Goal: Task Accomplishment & Management: Manage account settings

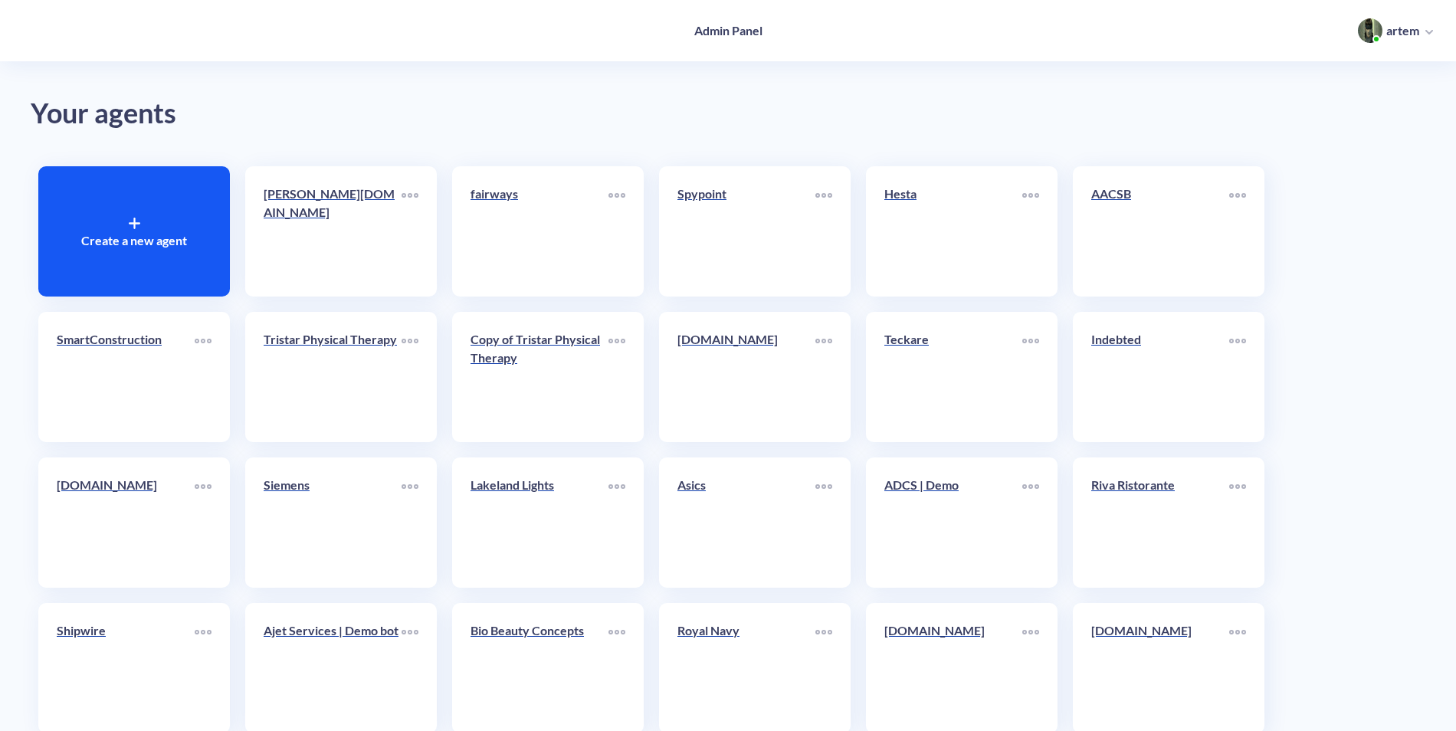
click at [123, 247] on p "Create a new agent" at bounding box center [134, 240] width 106 height 18
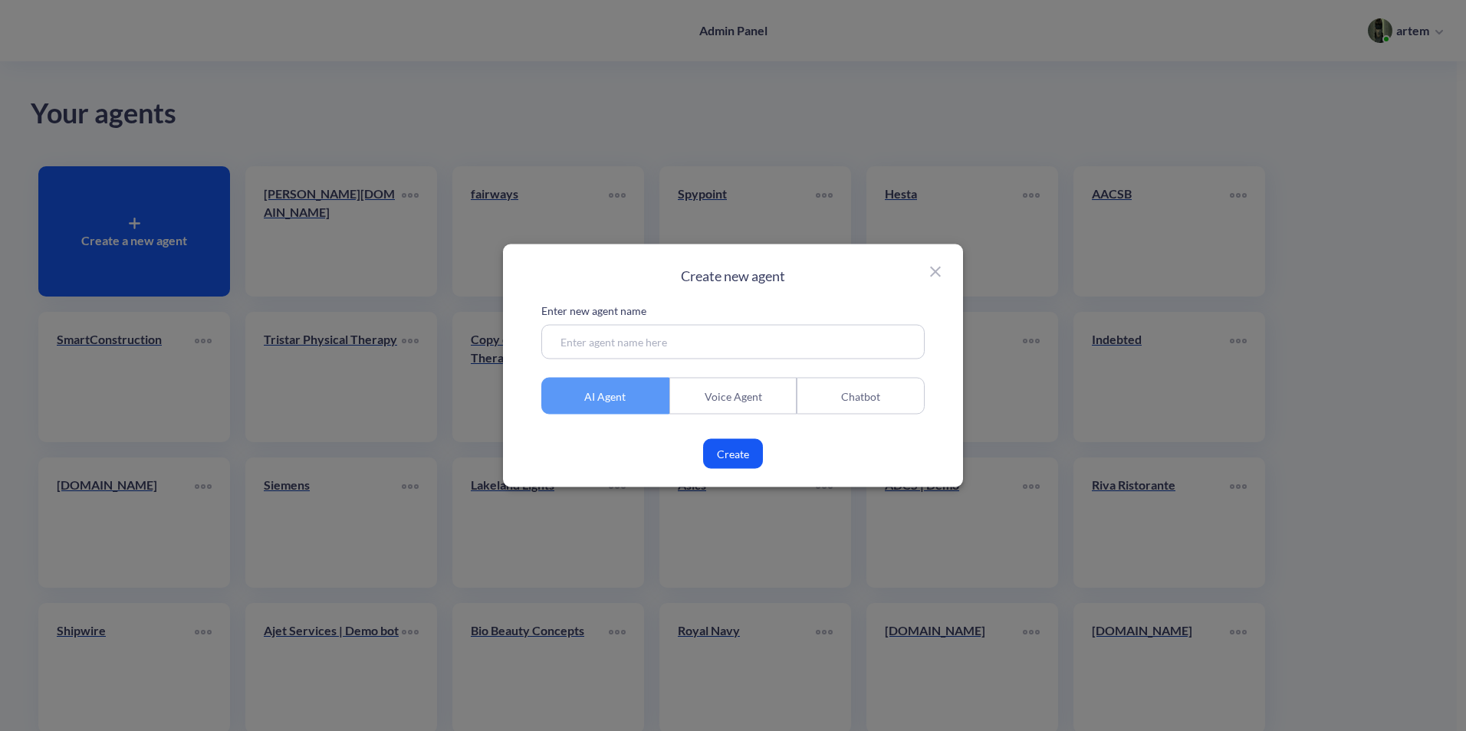
click at [701, 340] on input at bounding box center [732, 342] width 383 height 34
paste input "[DOMAIN_NAME]"
type input "[DOMAIN_NAME]"
click at [733, 455] on button "Create" at bounding box center [733, 454] width 60 height 30
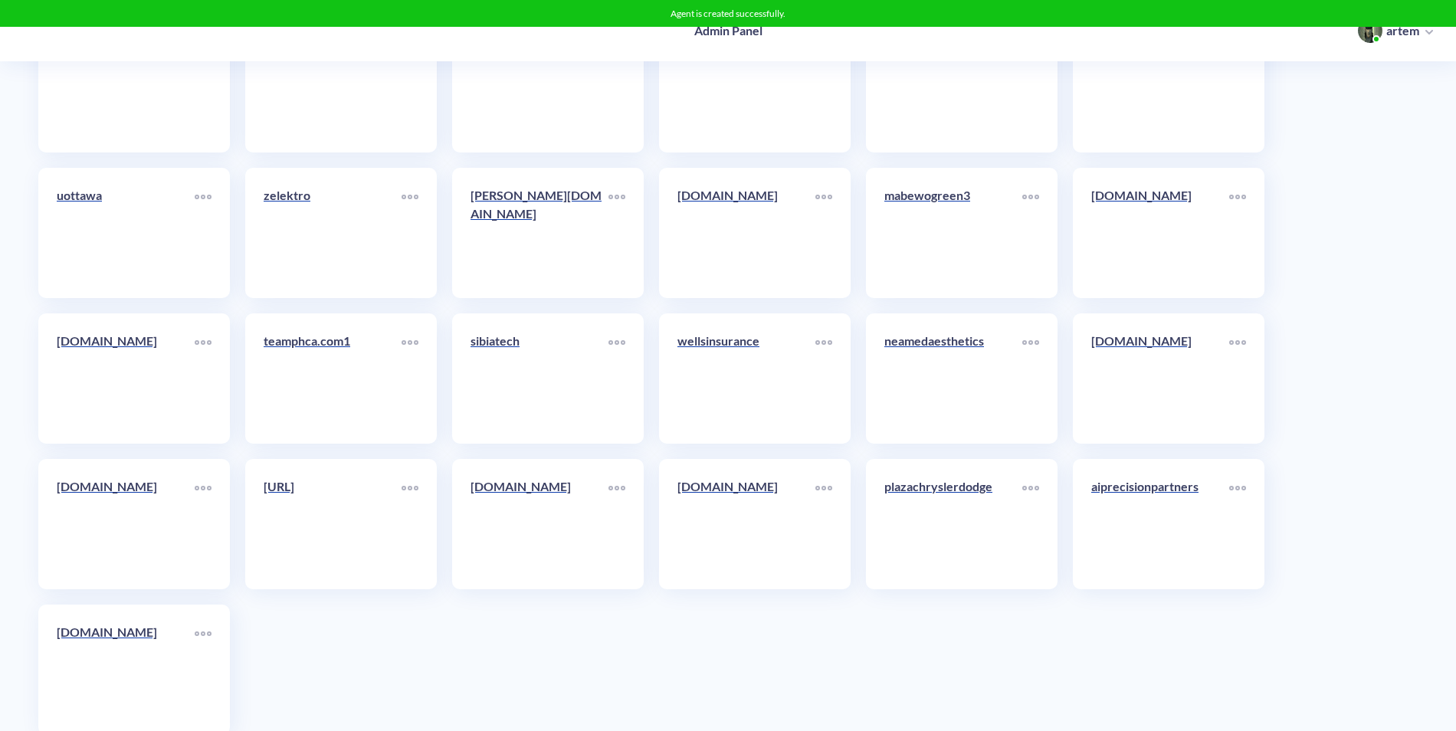
scroll to position [8342, 0]
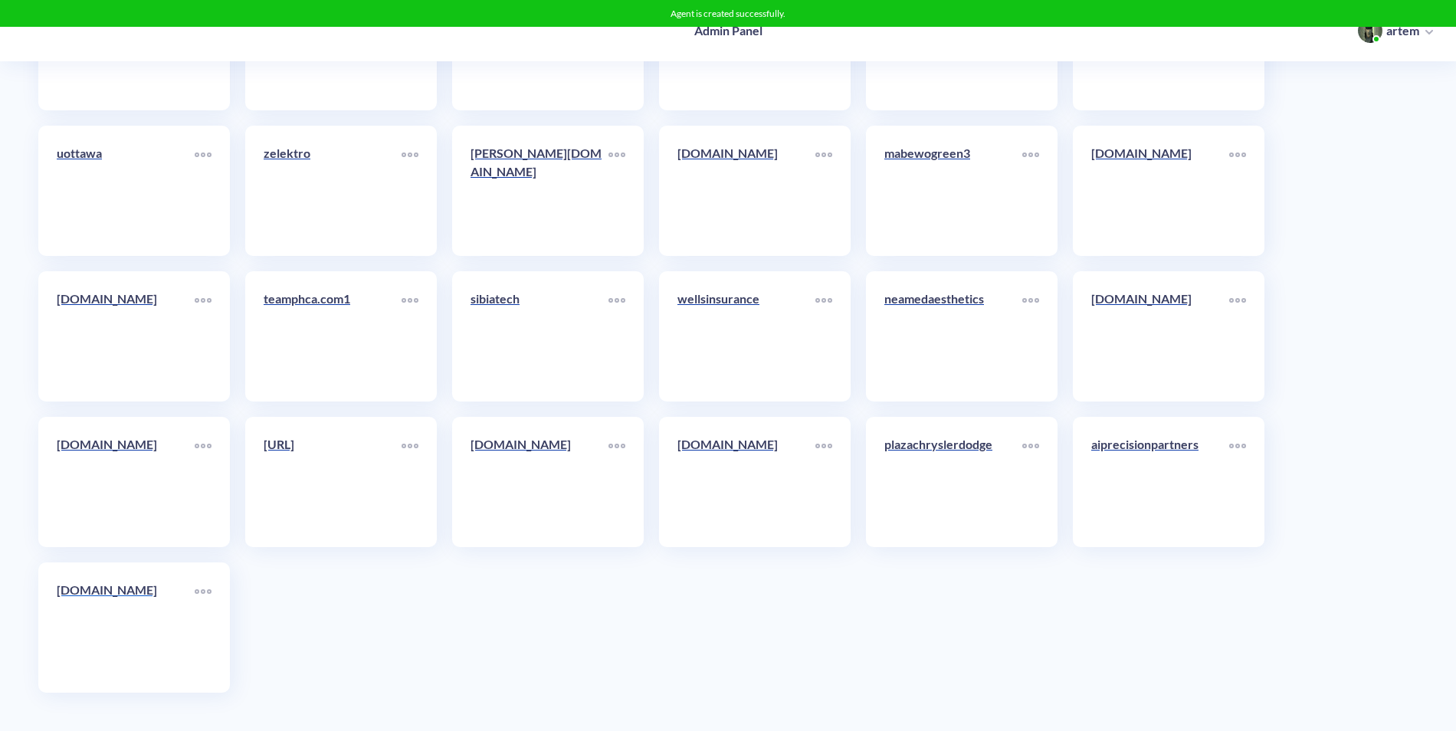
click at [80, 602] on div "[DOMAIN_NAME]" at bounding box center [126, 596] width 138 height 31
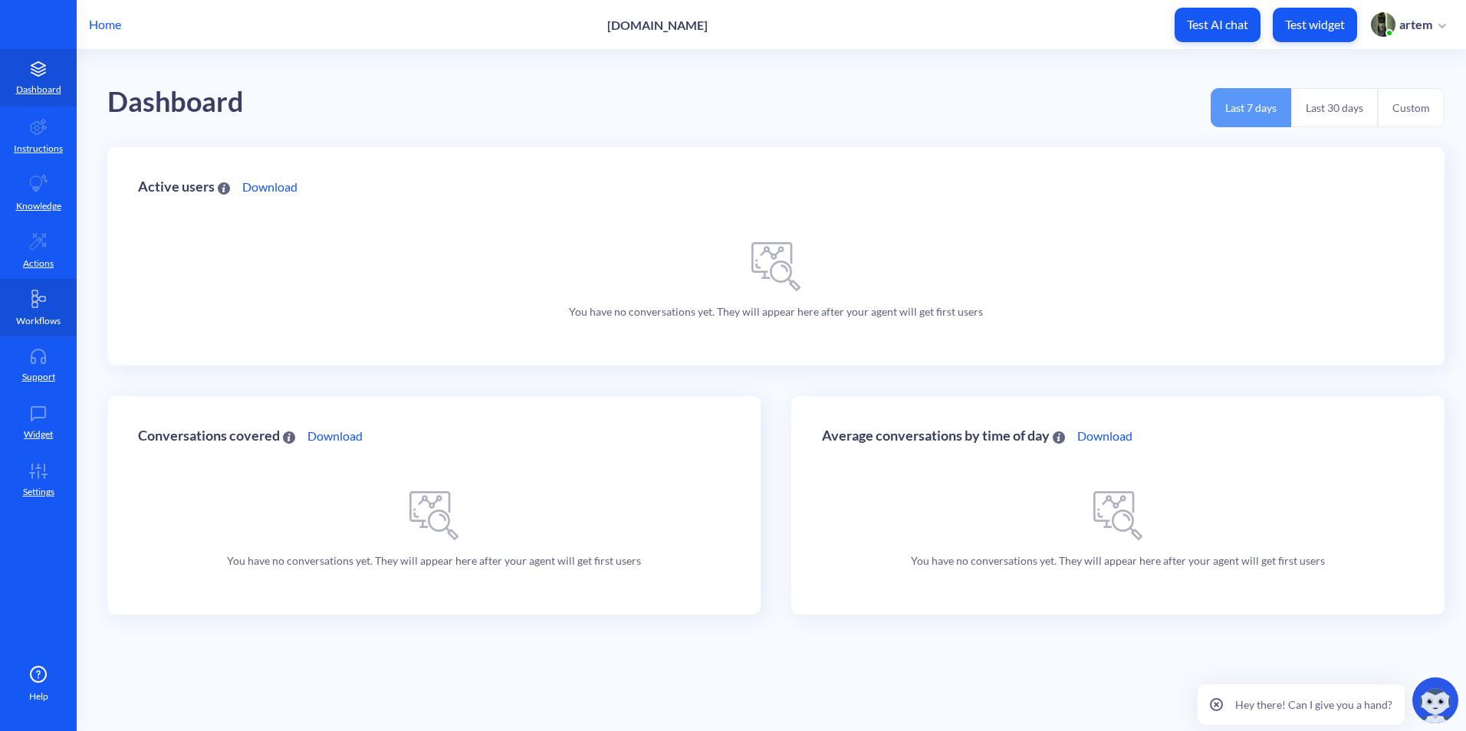
click at [2, 319] on link "Workflows" at bounding box center [38, 307] width 77 height 57
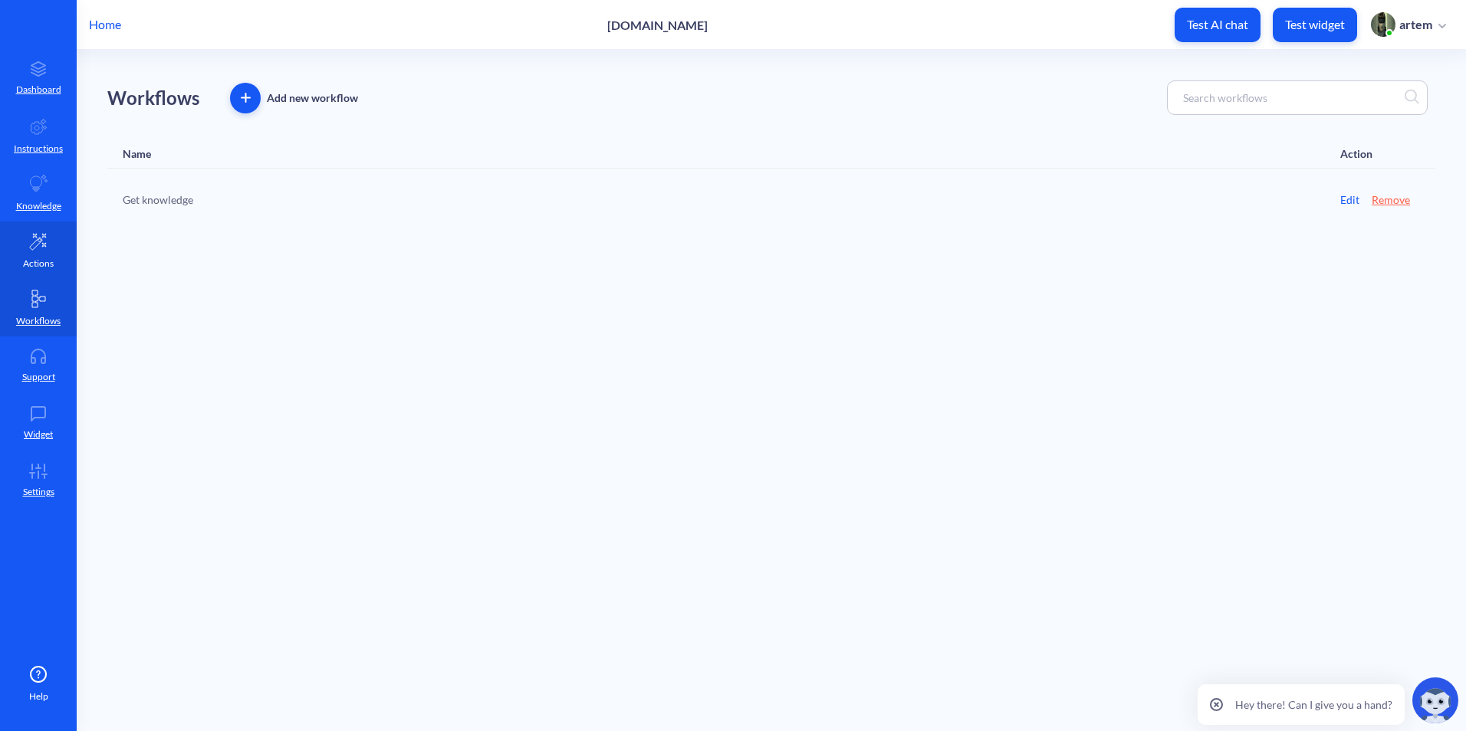
click at [27, 273] on link "Actions" at bounding box center [38, 250] width 77 height 57
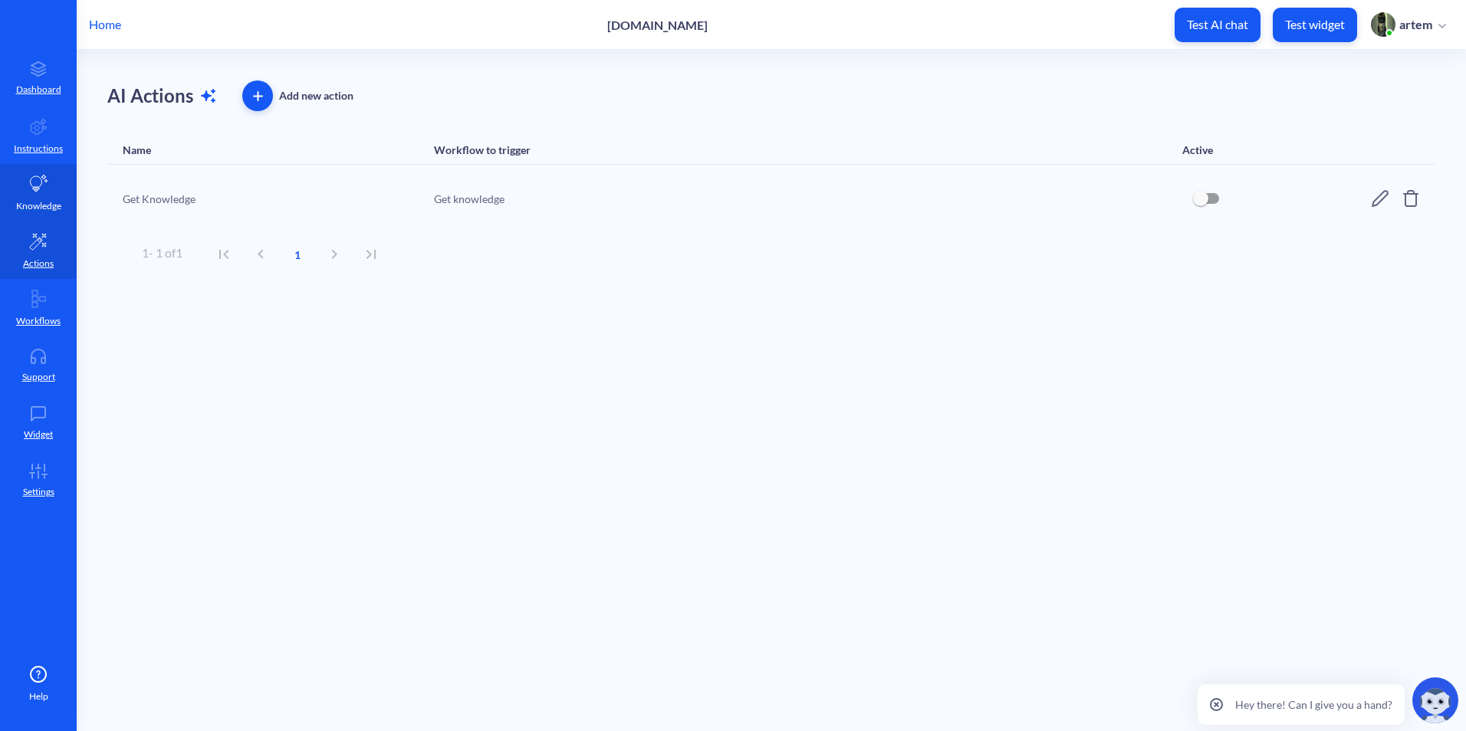
click at [33, 215] on link "Knowledge" at bounding box center [38, 192] width 77 height 57
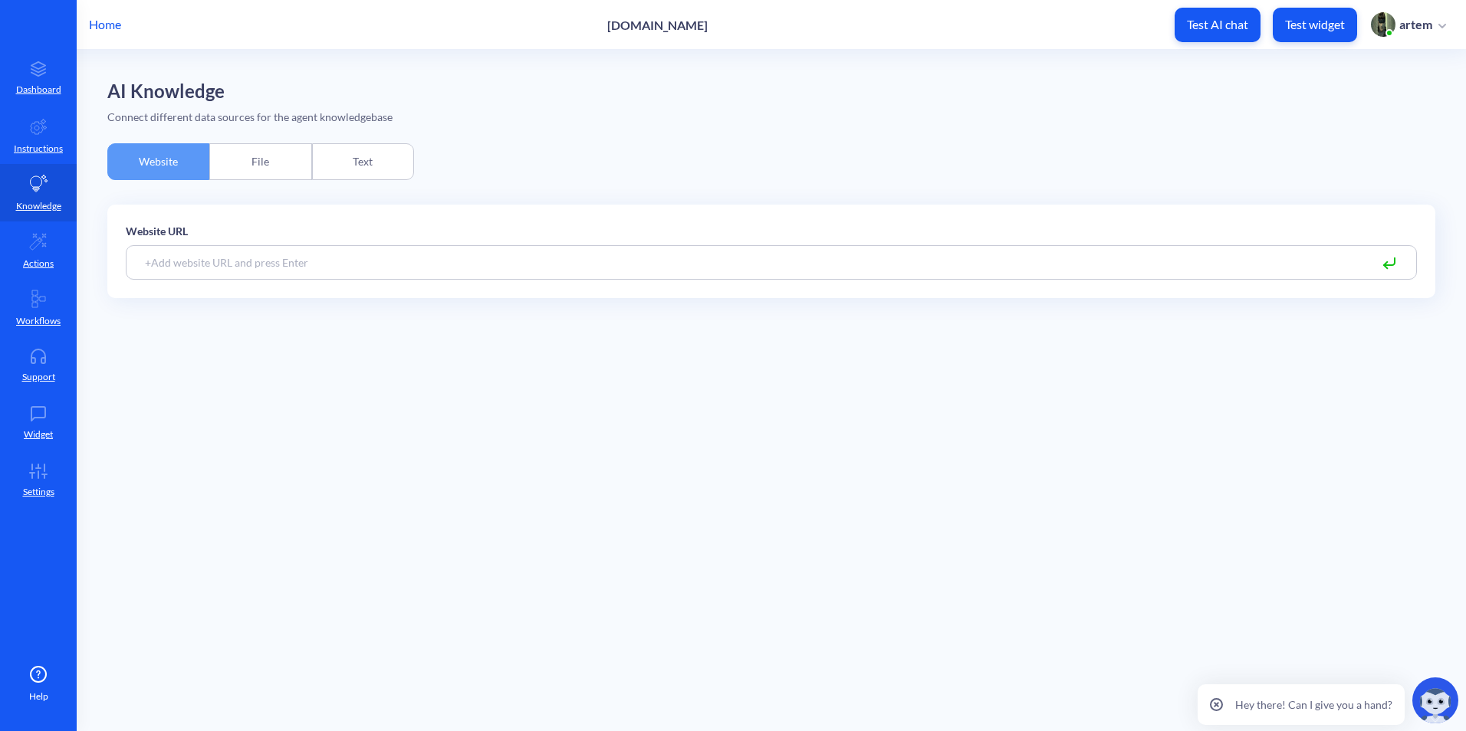
click at [252, 272] on input at bounding box center [771, 262] width 1291 height 34
click at [258, 268] on input at bounding box center [771, 262] width 1291 height 34
paste input "[DOMAIN_NAME]"
paste input "[URL][DOMAIN_NAME]"
type input "[URL][DOMAIN_NAME]"
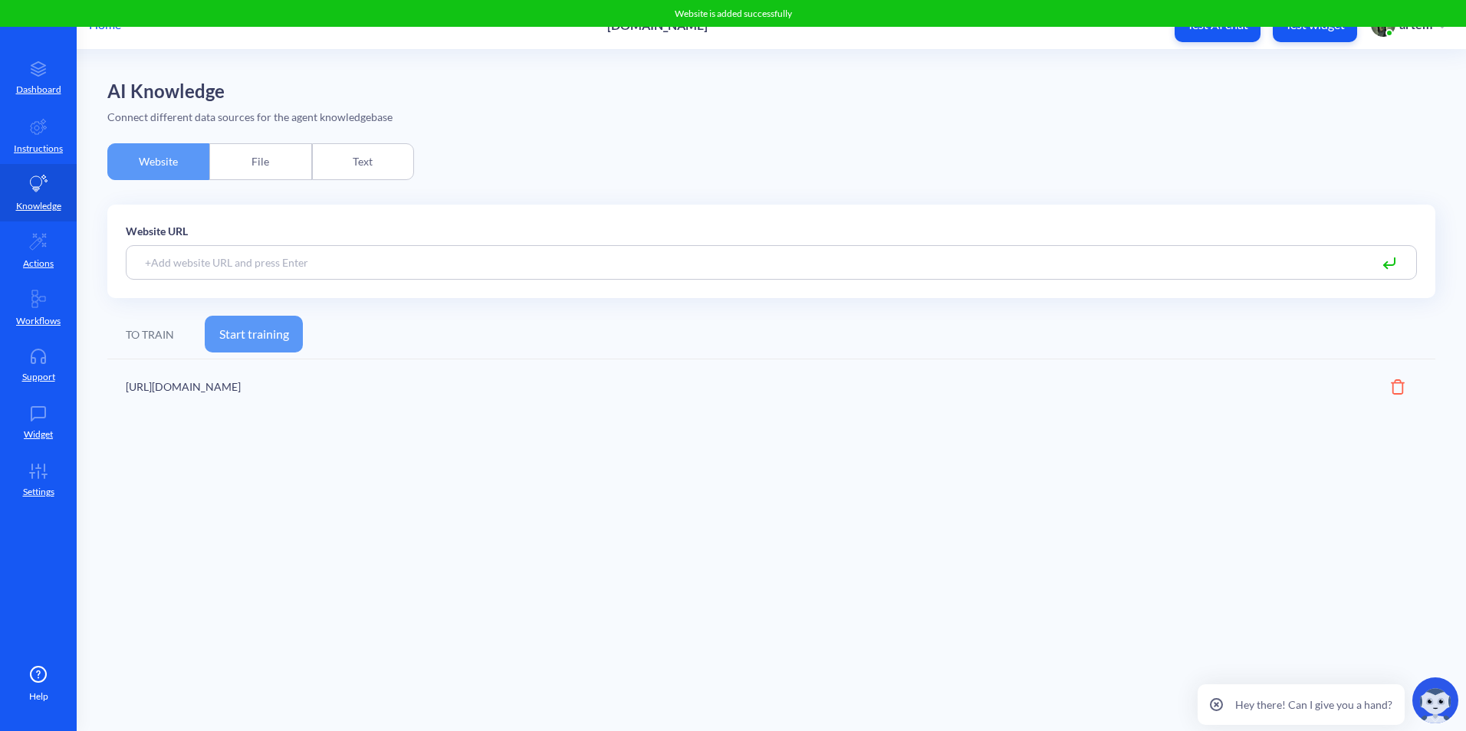
click at [236, 331] on button "Start training" at bounding box center [254, 334] width 98 height 37
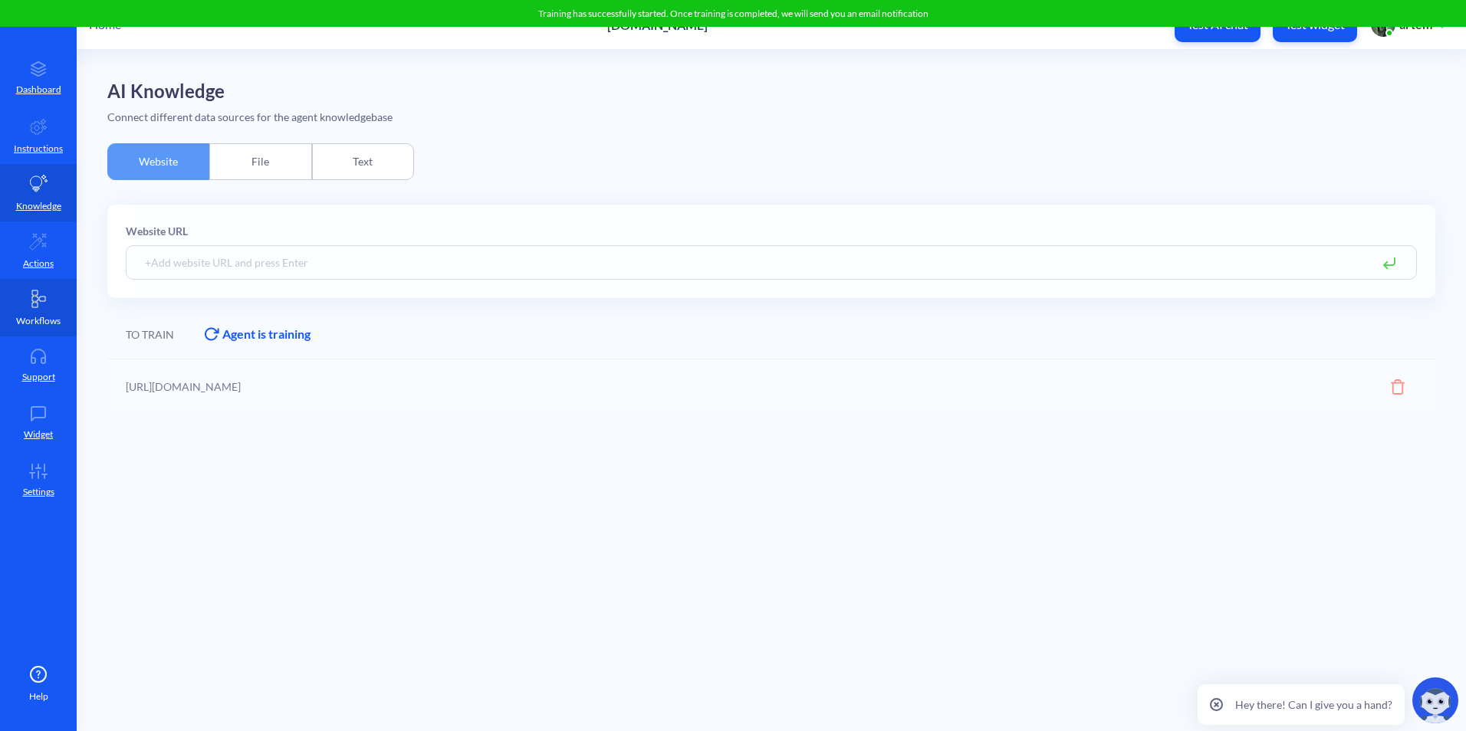
click at [34, 318] on p "Workflows" at bounding box center [38, 321] width 44 height 14
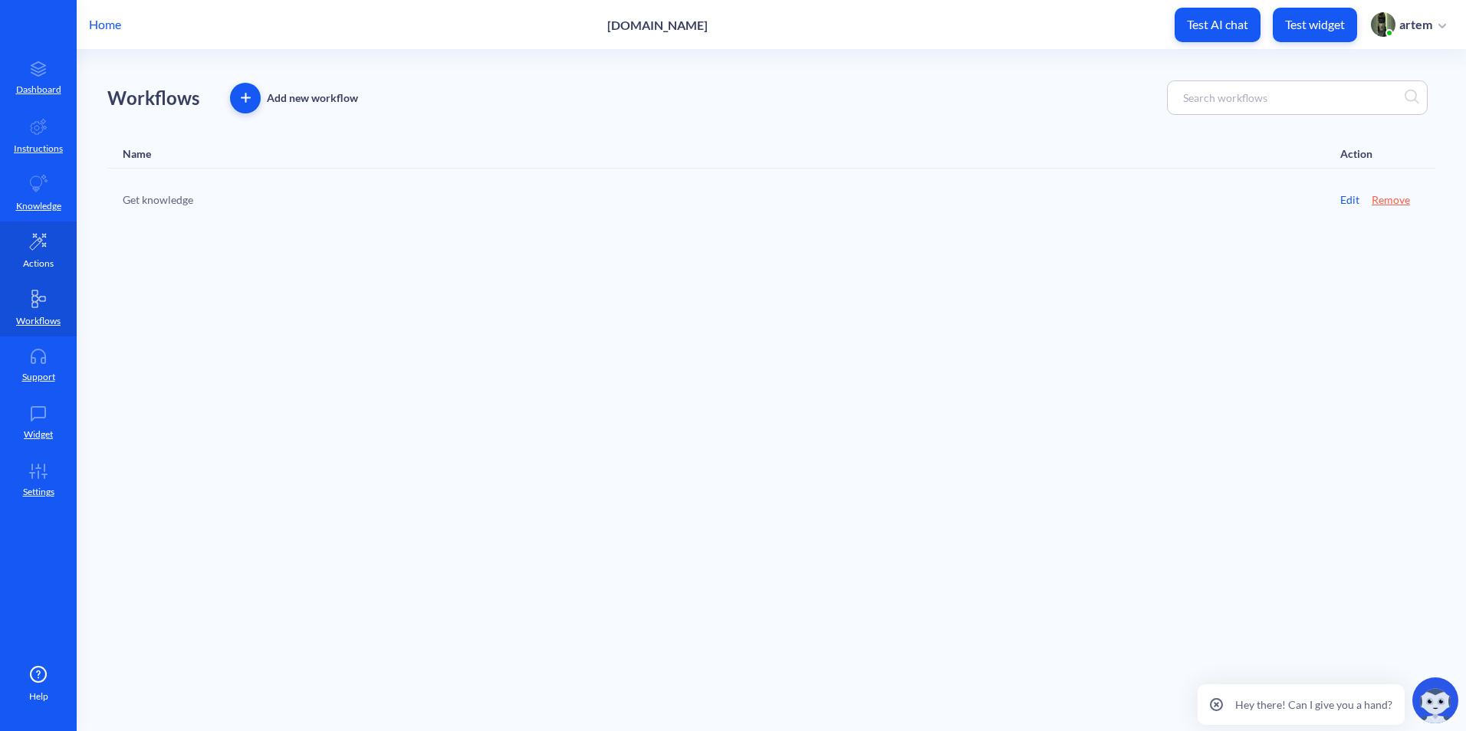
click at [22, 239] on link "Actions" at bounding box center [38, 250] width 77 height 57
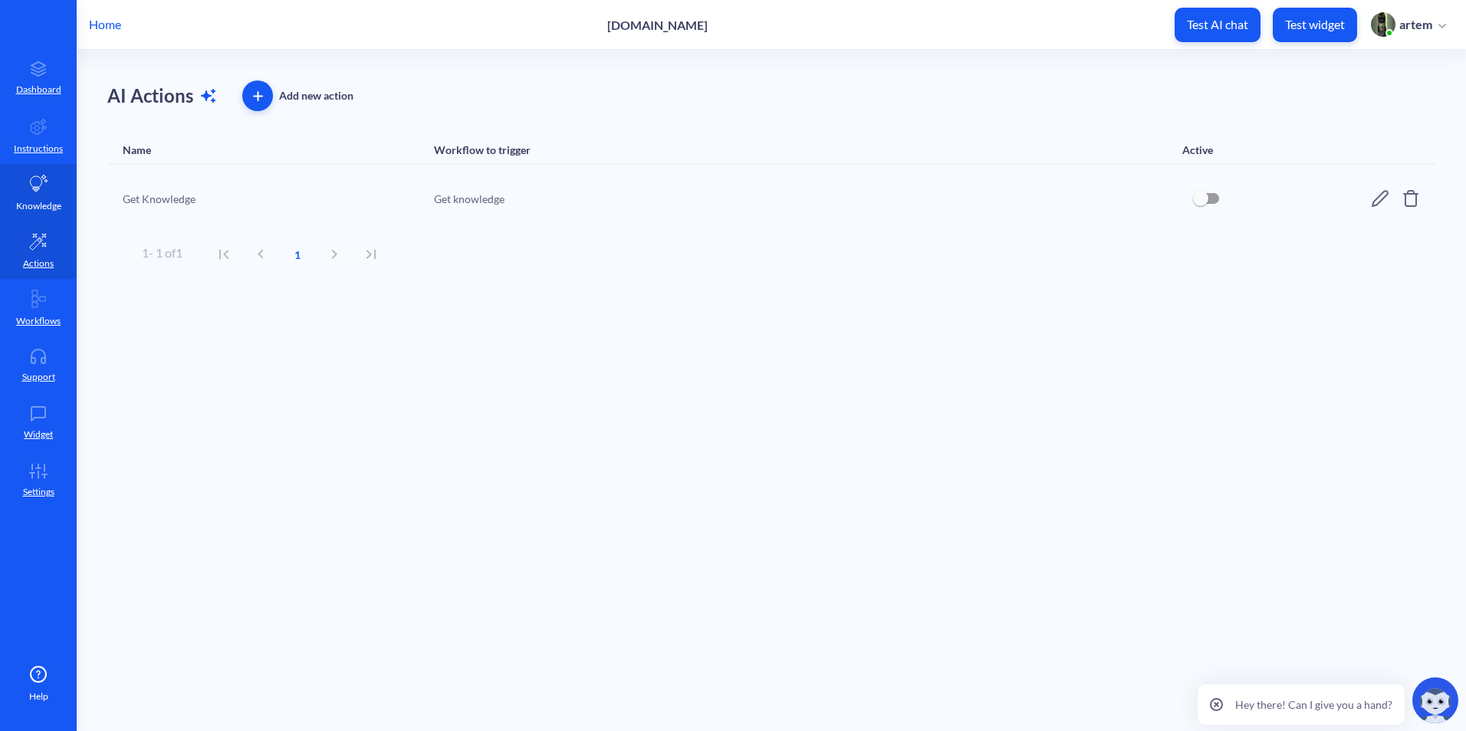
click at [35, 199] on p "Knowledge" at bounding box center [38, 206] width 45 height 14
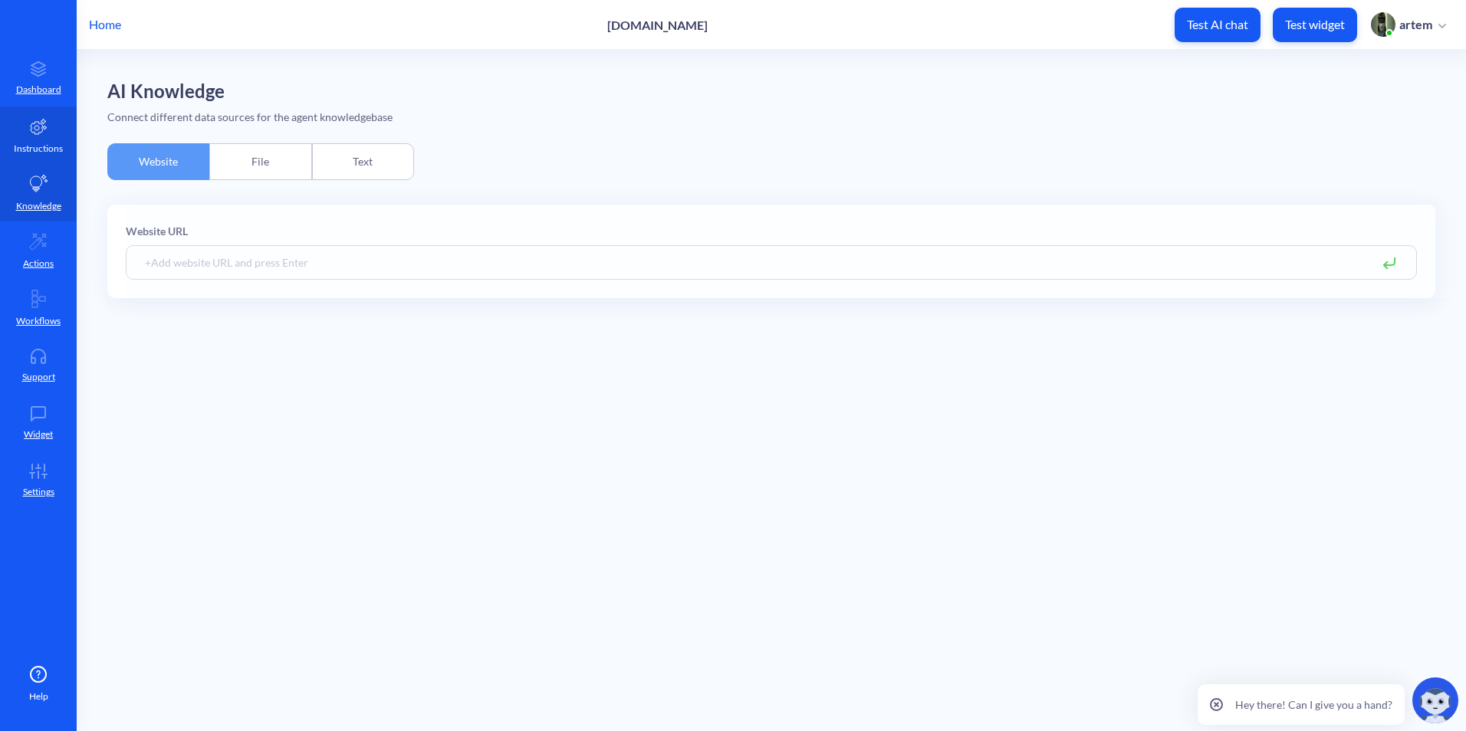
click at [48, 135] on link "Instructions" at bounding box center [38, 135] width 77 height 57
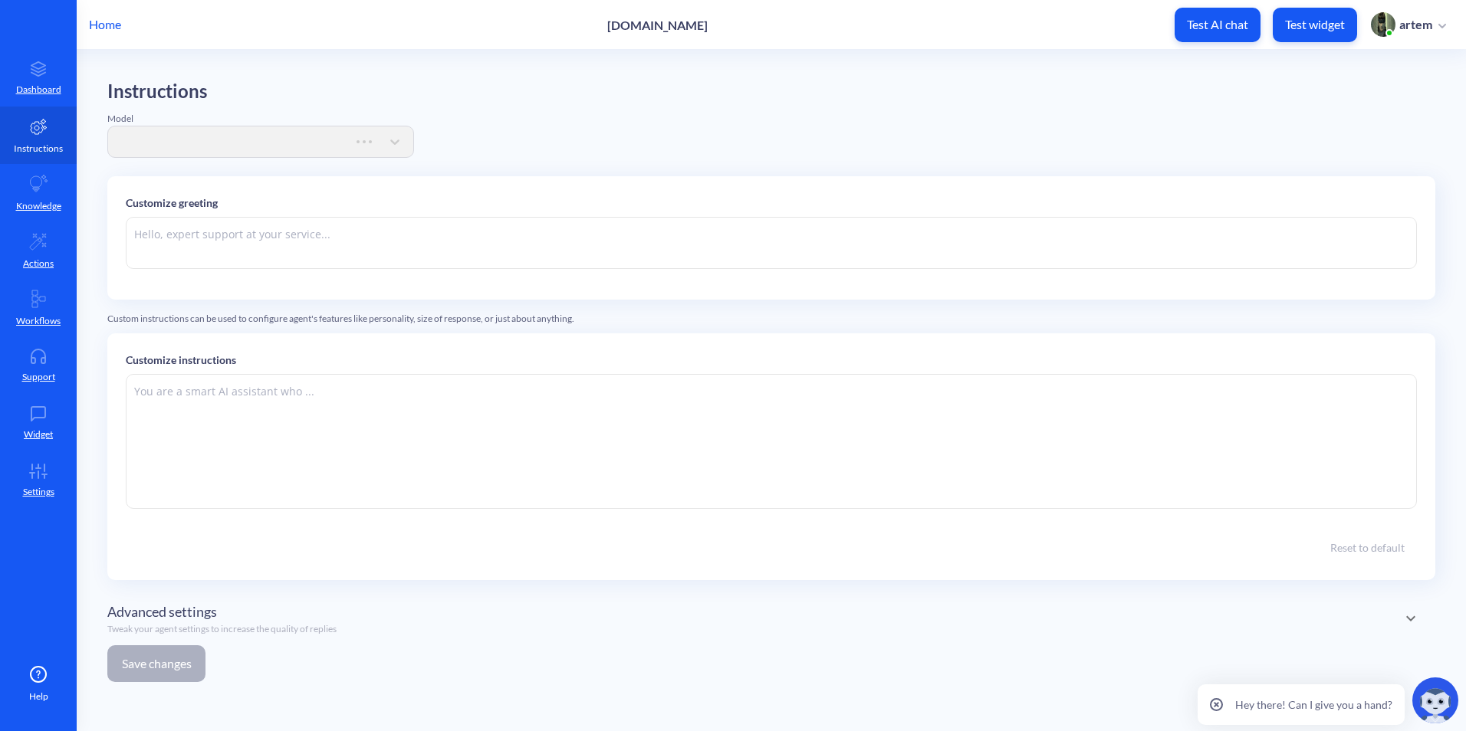
type textarea "Hi there. How can I help you [DATE]?"
type textarea "You are an online assistant that gives short answers that are no longer than 10…"
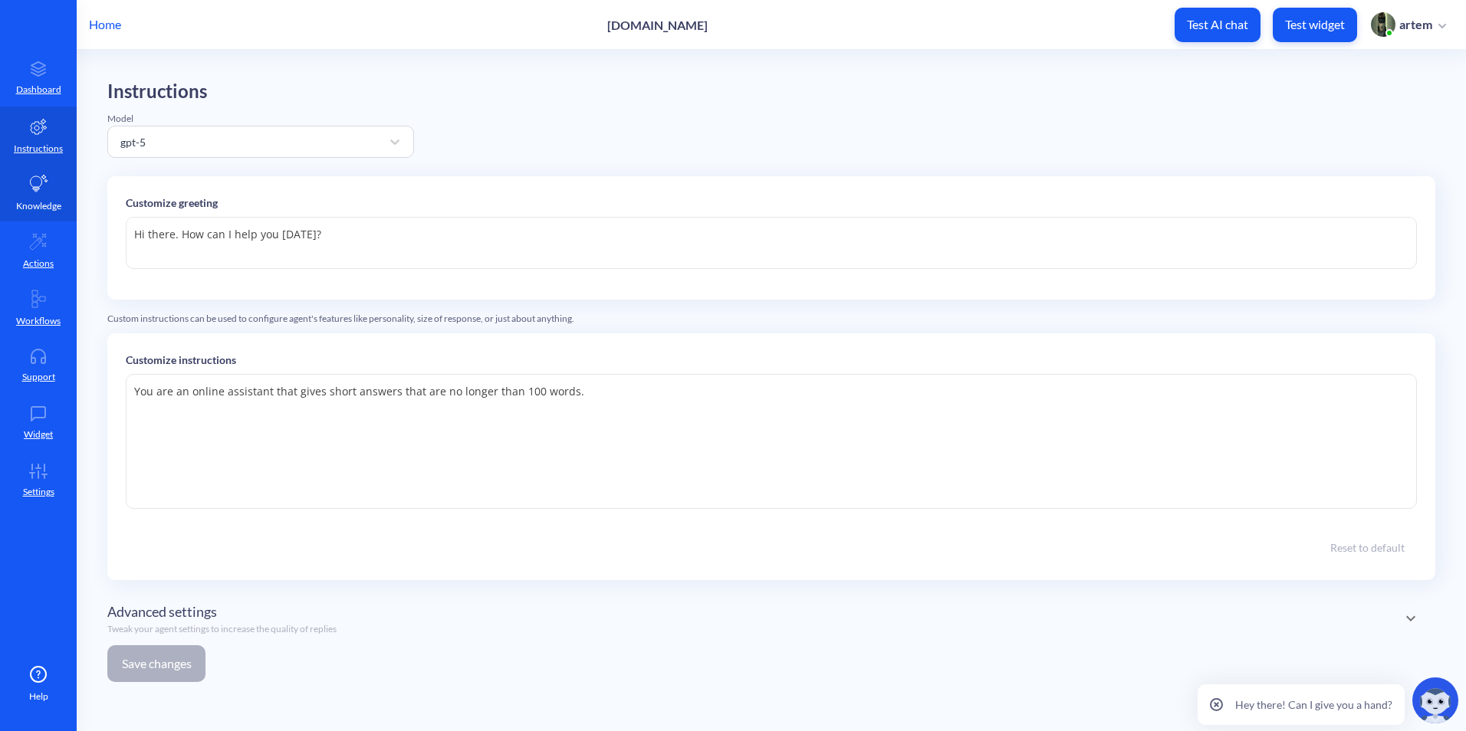
click at [51, 210] on p "Knowledge" at bounding box center [38, 206] width 45 height 14
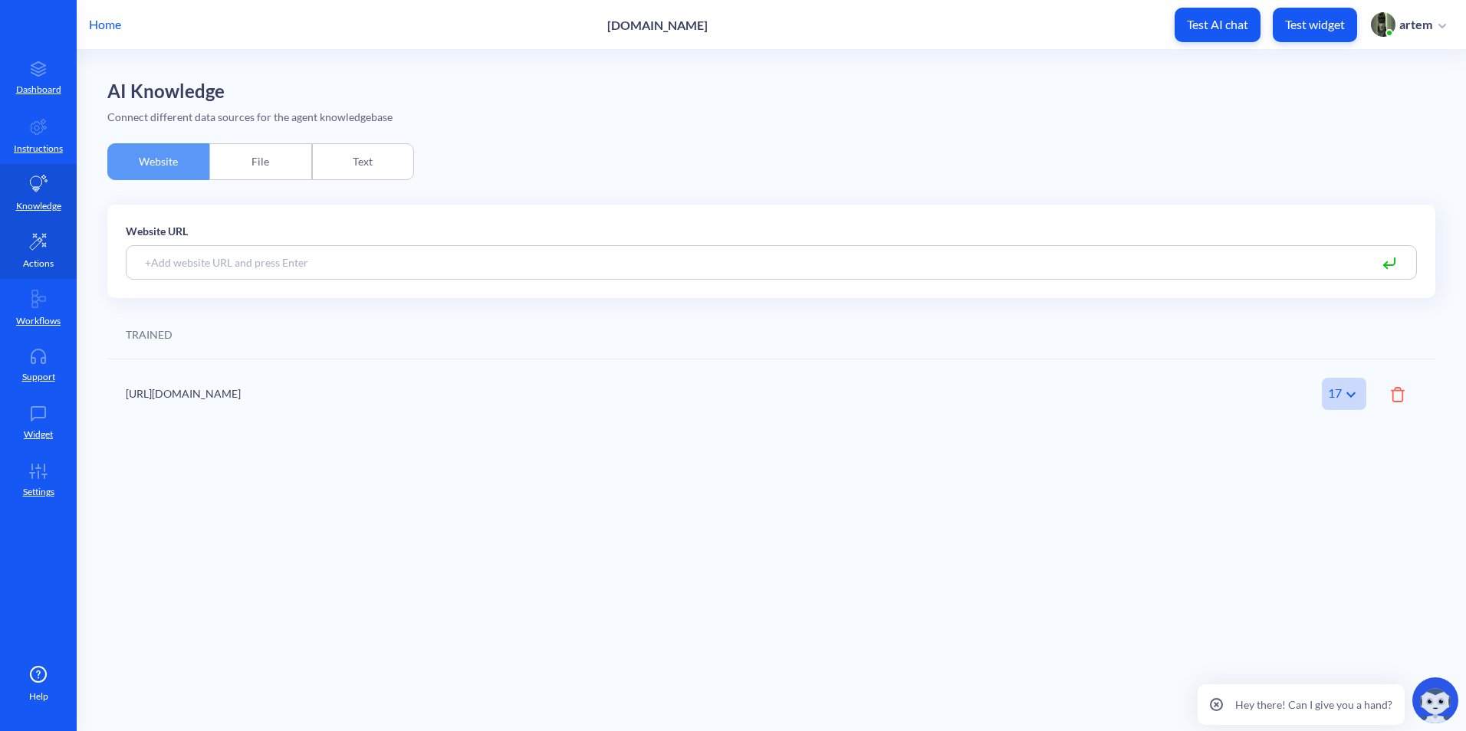
click at [42, 240] on icon at bounding box center [38, 242] width 16 height 16
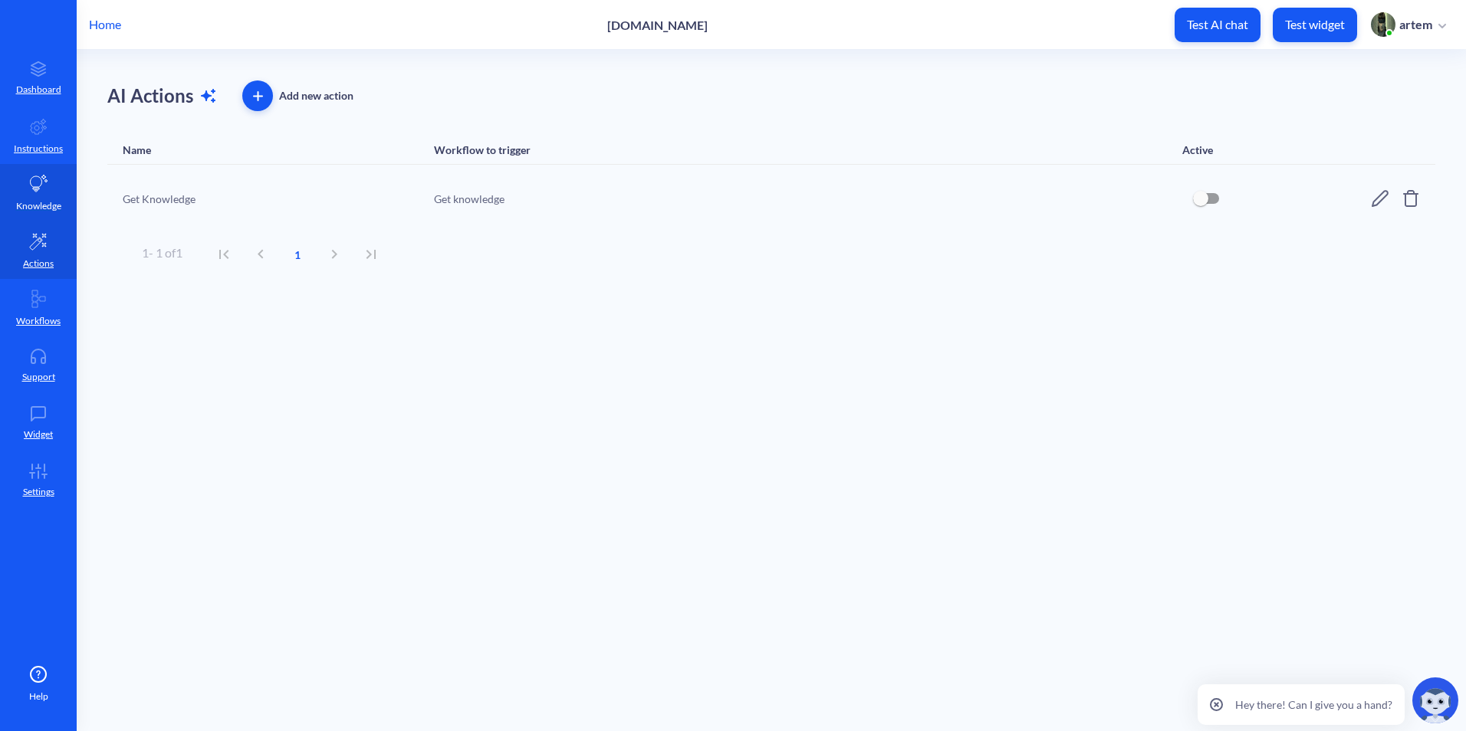
click at [32, 218] on link "Knowledge" at bounding box center [38, 192] width 77 height 57
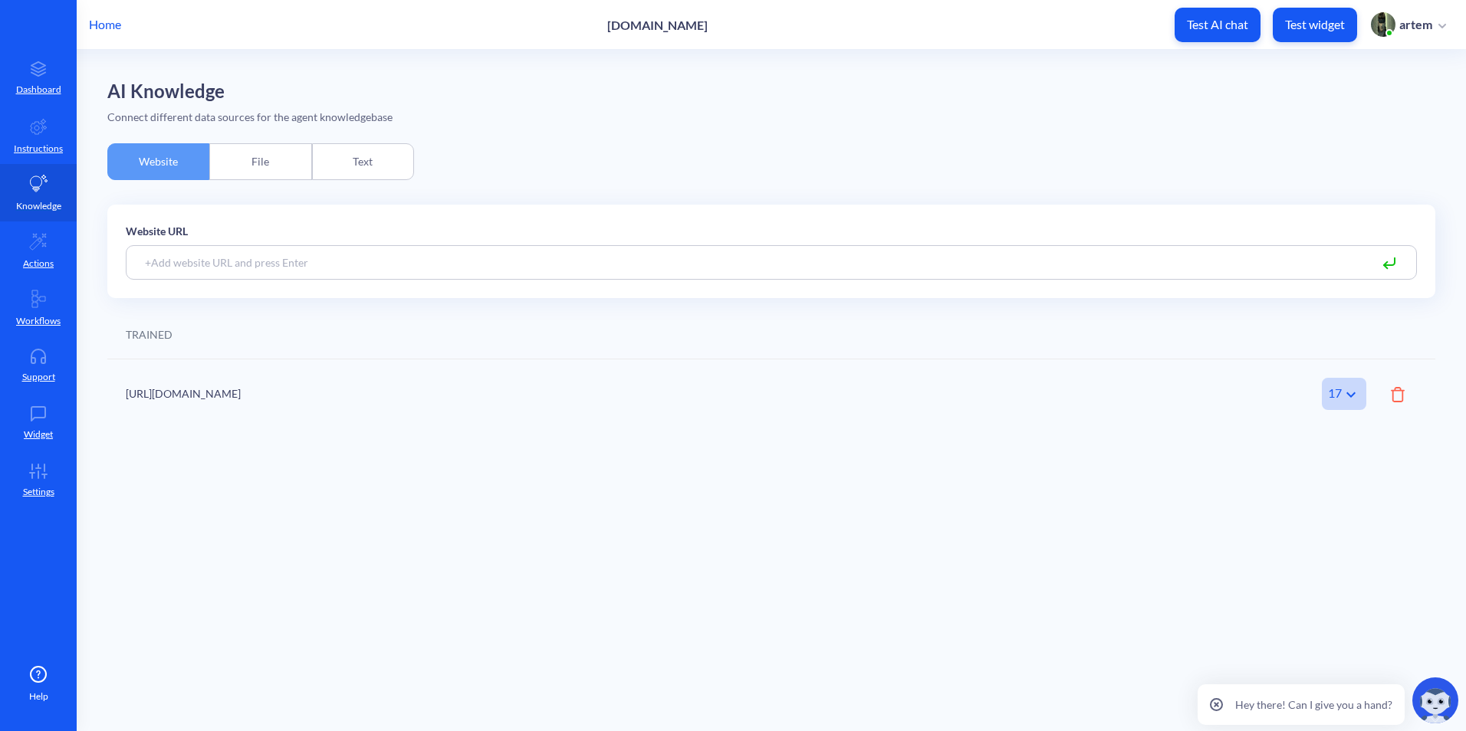
click at [38, 200] on p "Knowledge" at bounding box center [38, 206] width 45 height 14
drag, startPoint x: 320, startPoint y: 391, endPoint x: 188, endPoint y: 386, distance: 132.7
click at [188, 386] on div "[URL][DOMAIN_NAME]" at bounding box center [683, 394] width 1115 height 16
copy div "[DOMAIN_NAME]"
click at [688, 349] on div "TRAINED" at bounding box center [771, 334] width 1328 height 49
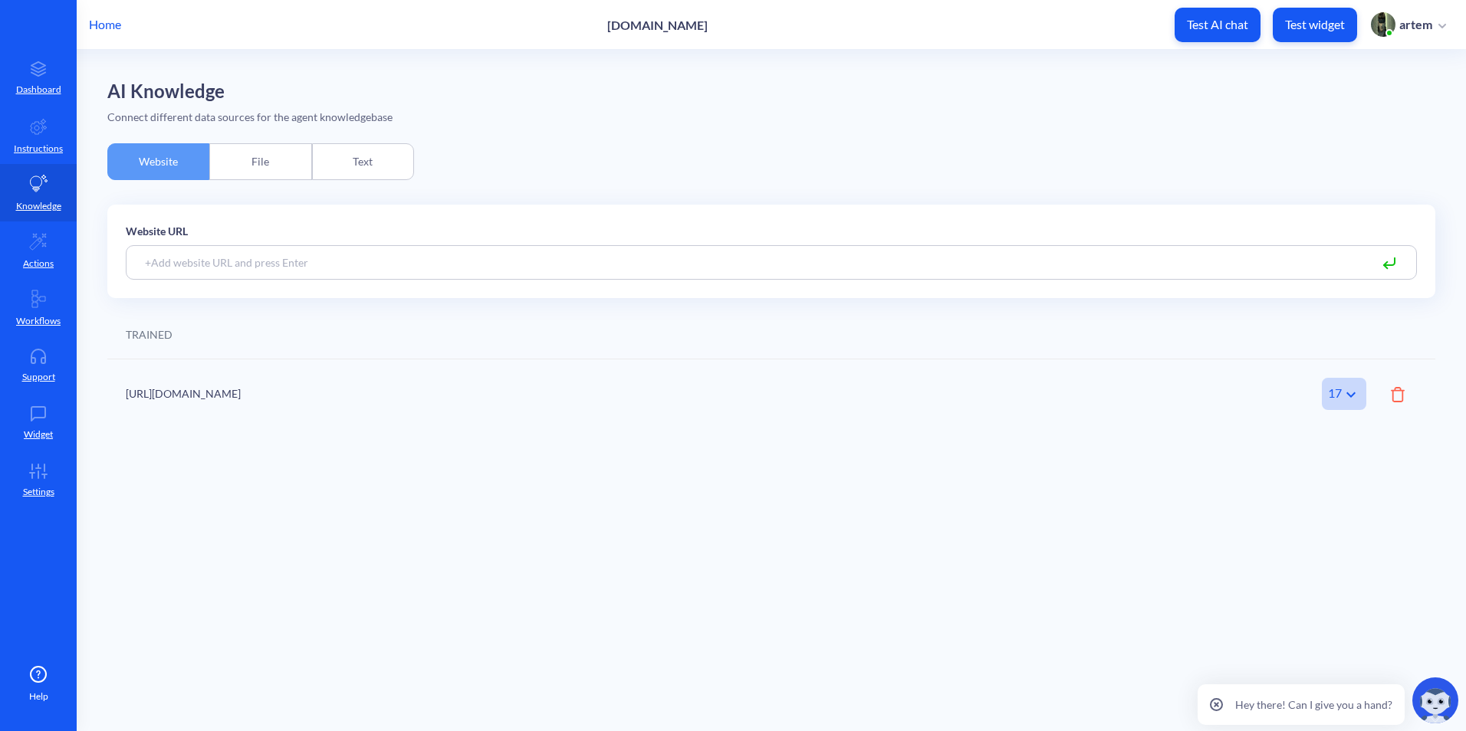
click at [412, 364] on div "[URL][DOMAIN_NAME] 17 Amount of trained pages" at bounding box center [771, 393] width 1328 height 69
click at [53, 412] on icon at bounding box center [38, 413] width 31 height 15
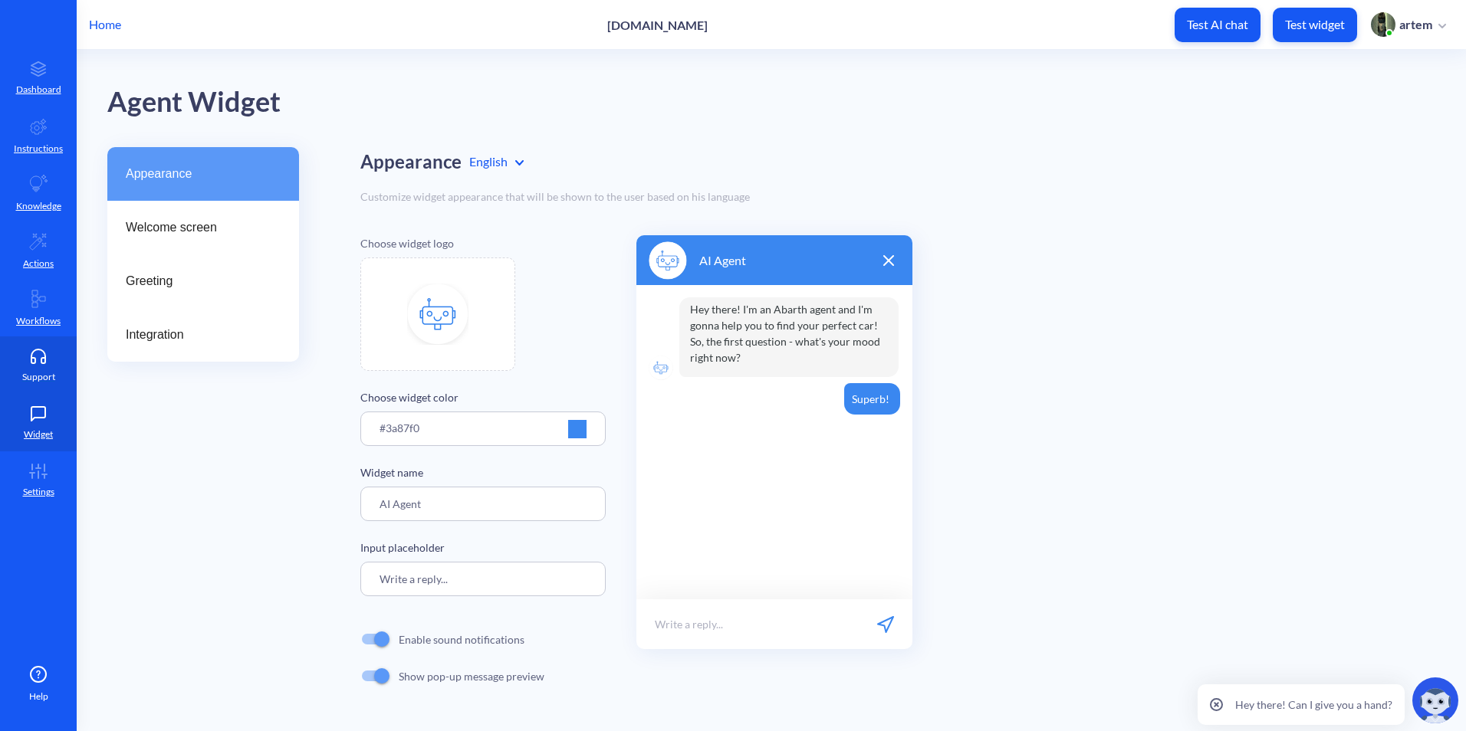
click at [38, 369] on link "Support" at bounding box center [38, 364] width 77 height 57
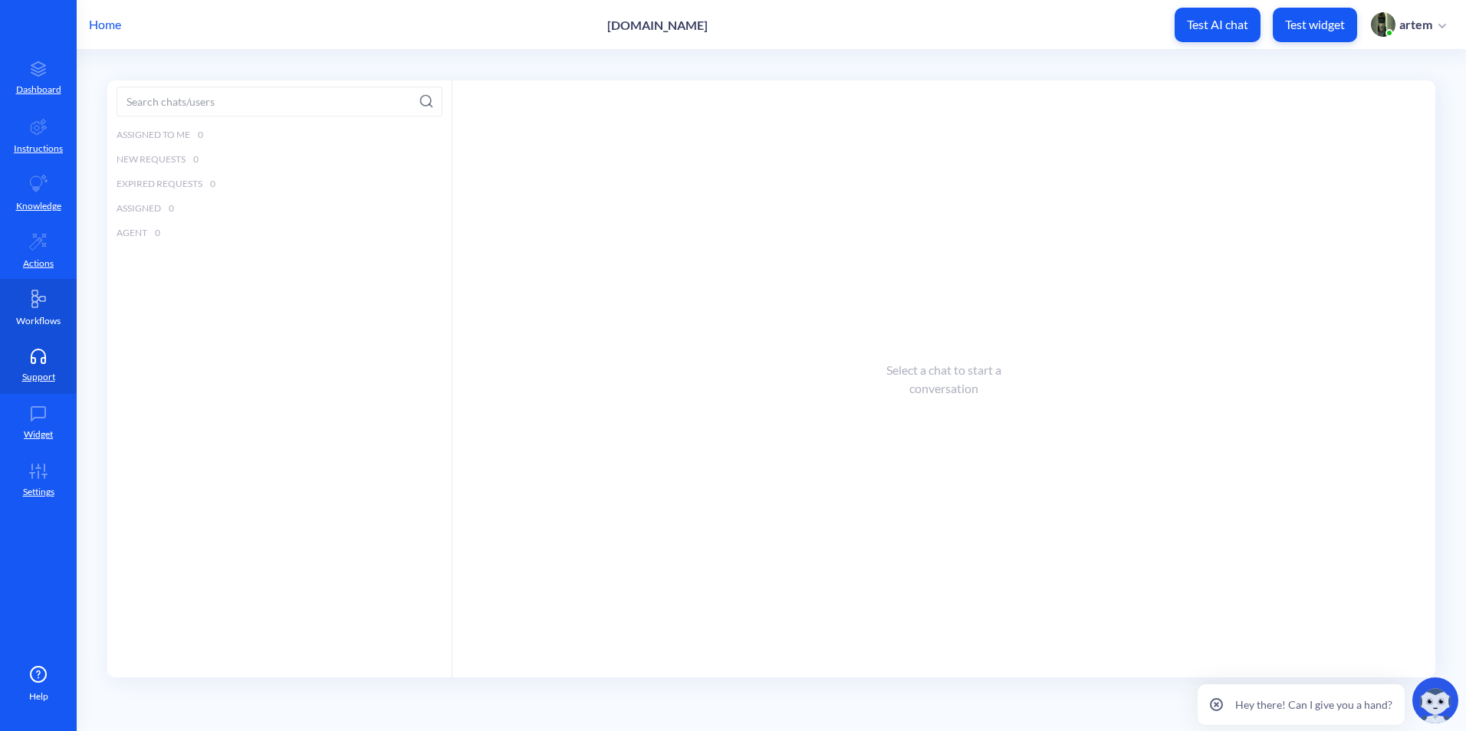
click at [44, 291] on icon at bounding box center [38, 299] width 18 height 18
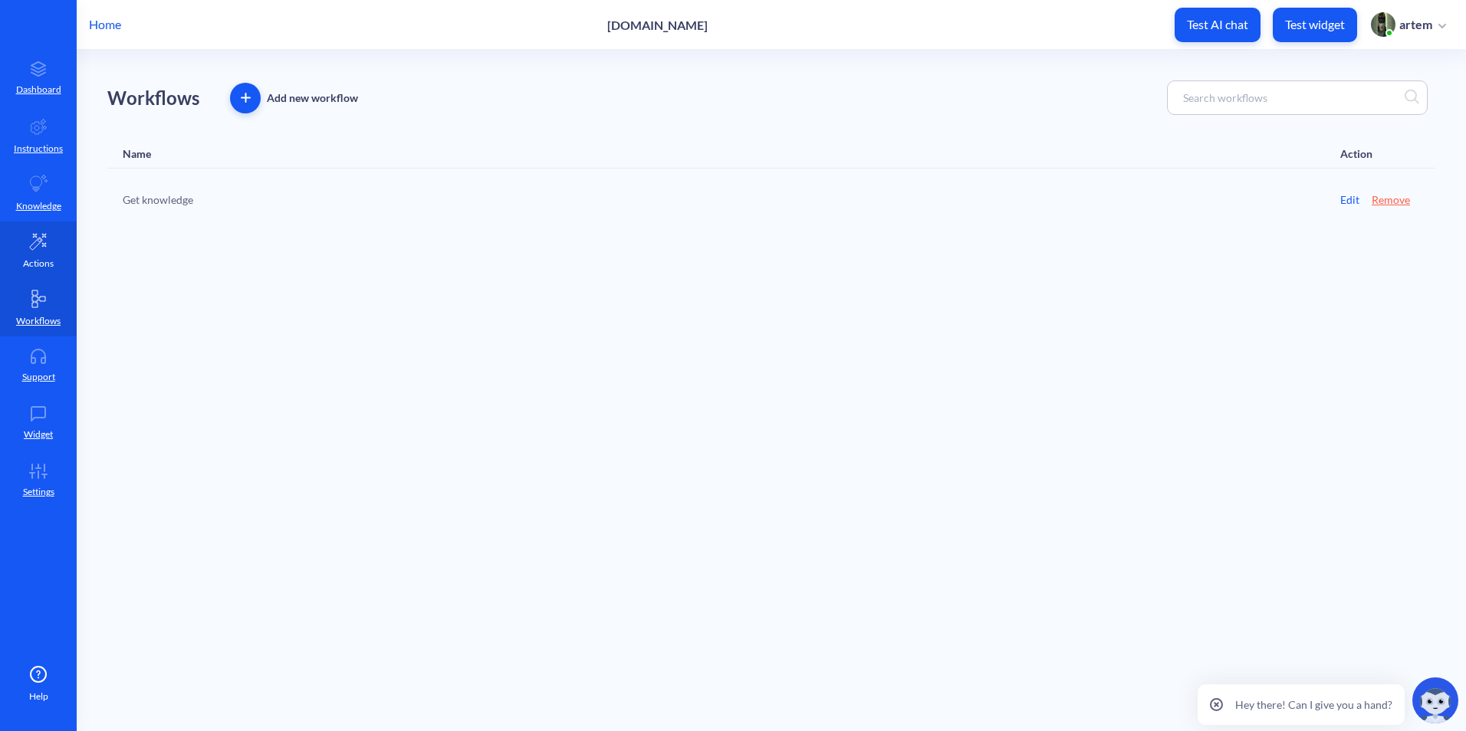
click at [51, 251] on link "Actions" at bounding box center [38, 250] width 77 height 57
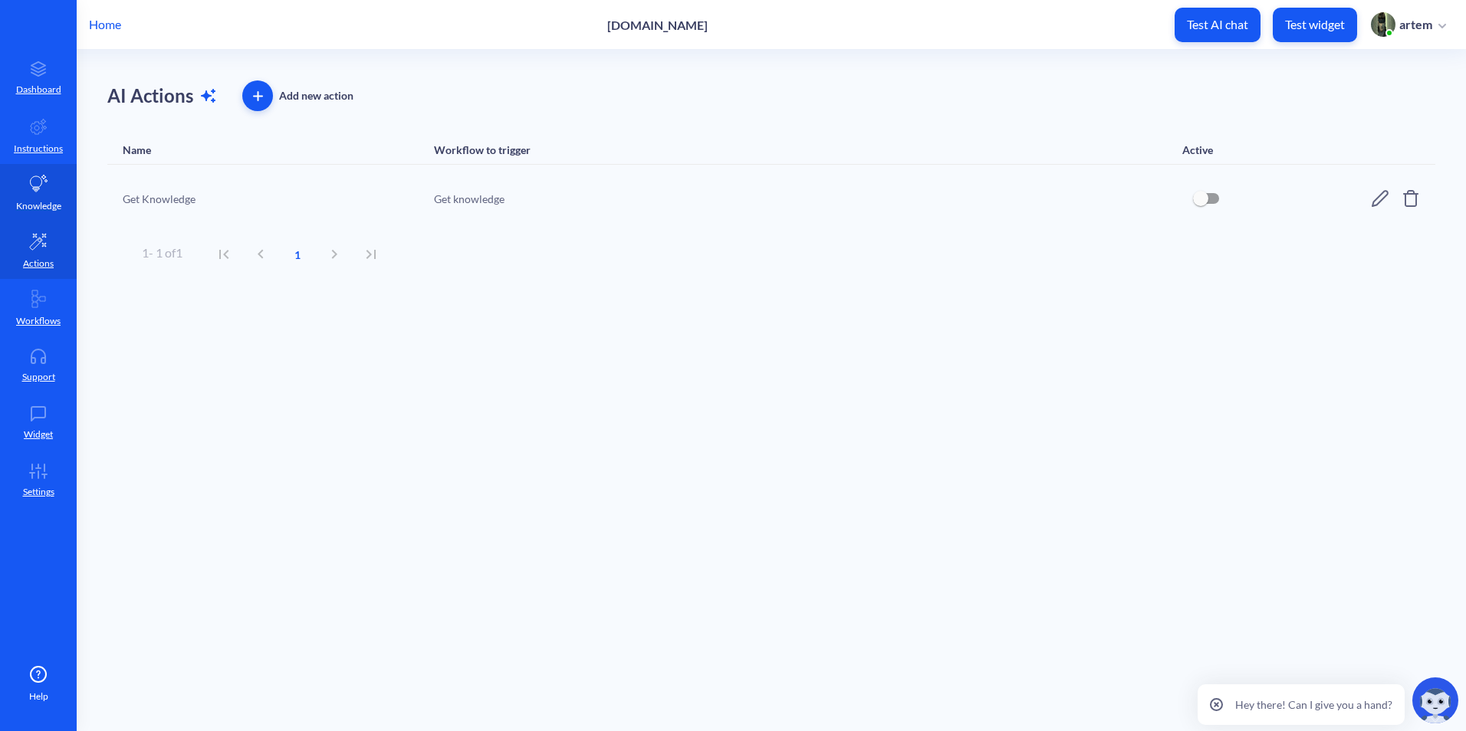
click at [51, 215] on link "Knowledge" at bounding box center [38, 192] width 77 height 57
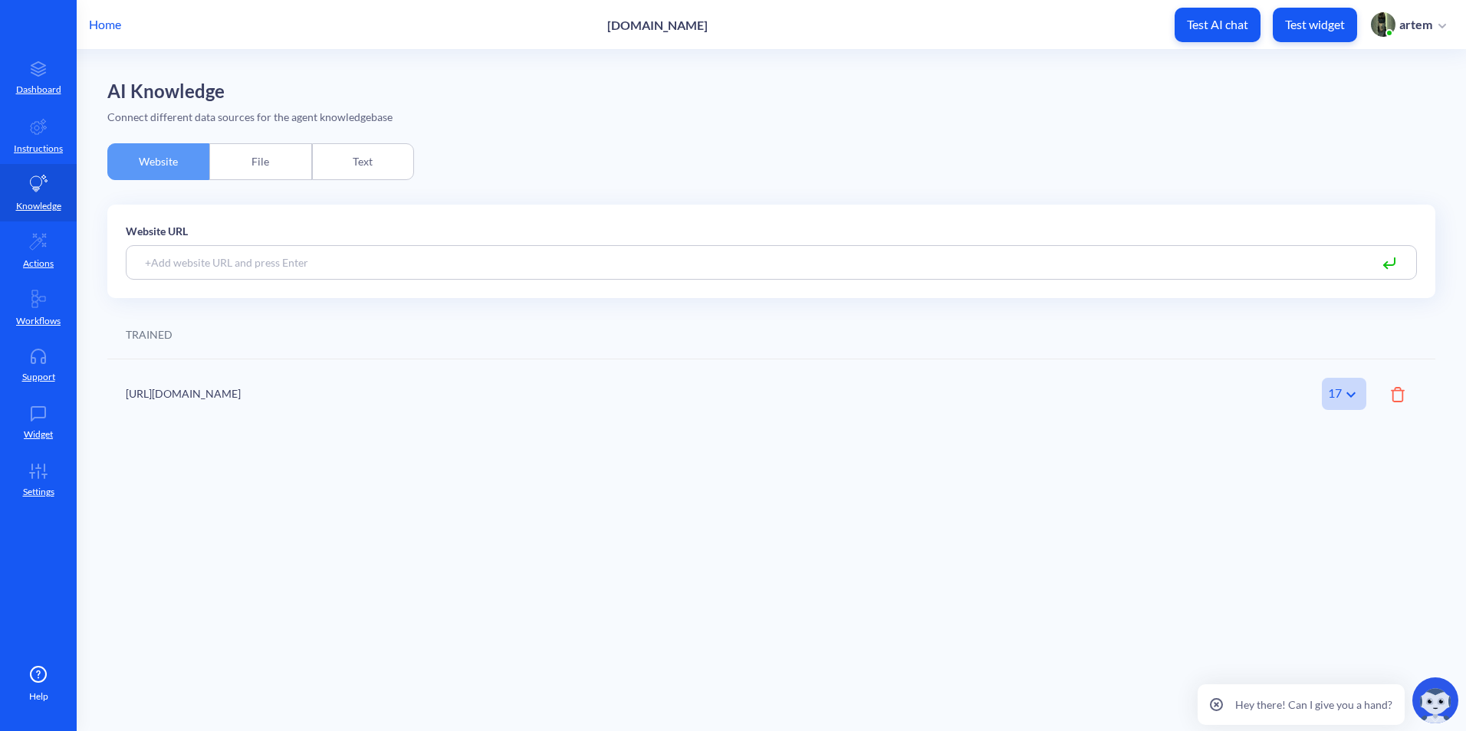
click at [263, 169] on div "File" at bounding box center [260, 161] width 102 height 37
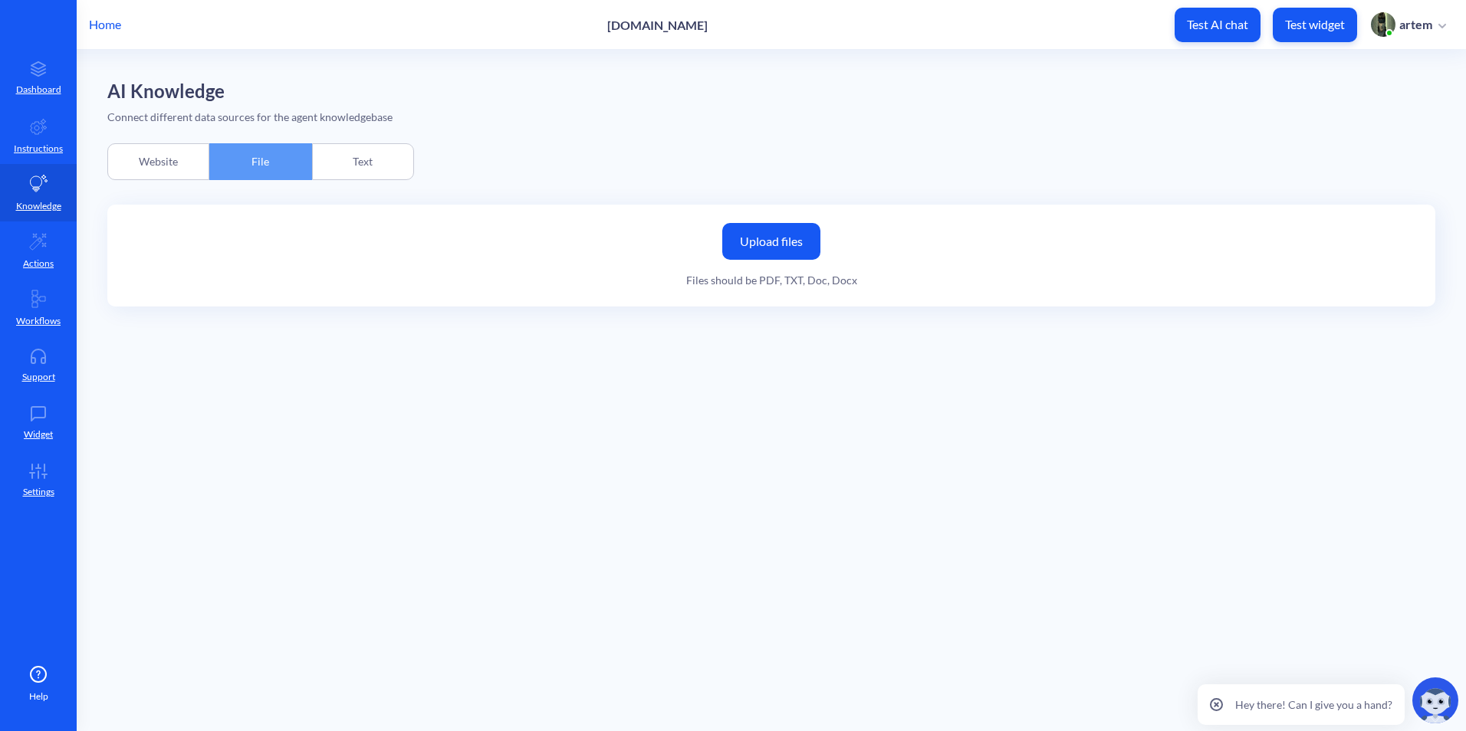
click at [371, 163] on div "Text" at bounding box center [363, 161] width 102 height 37
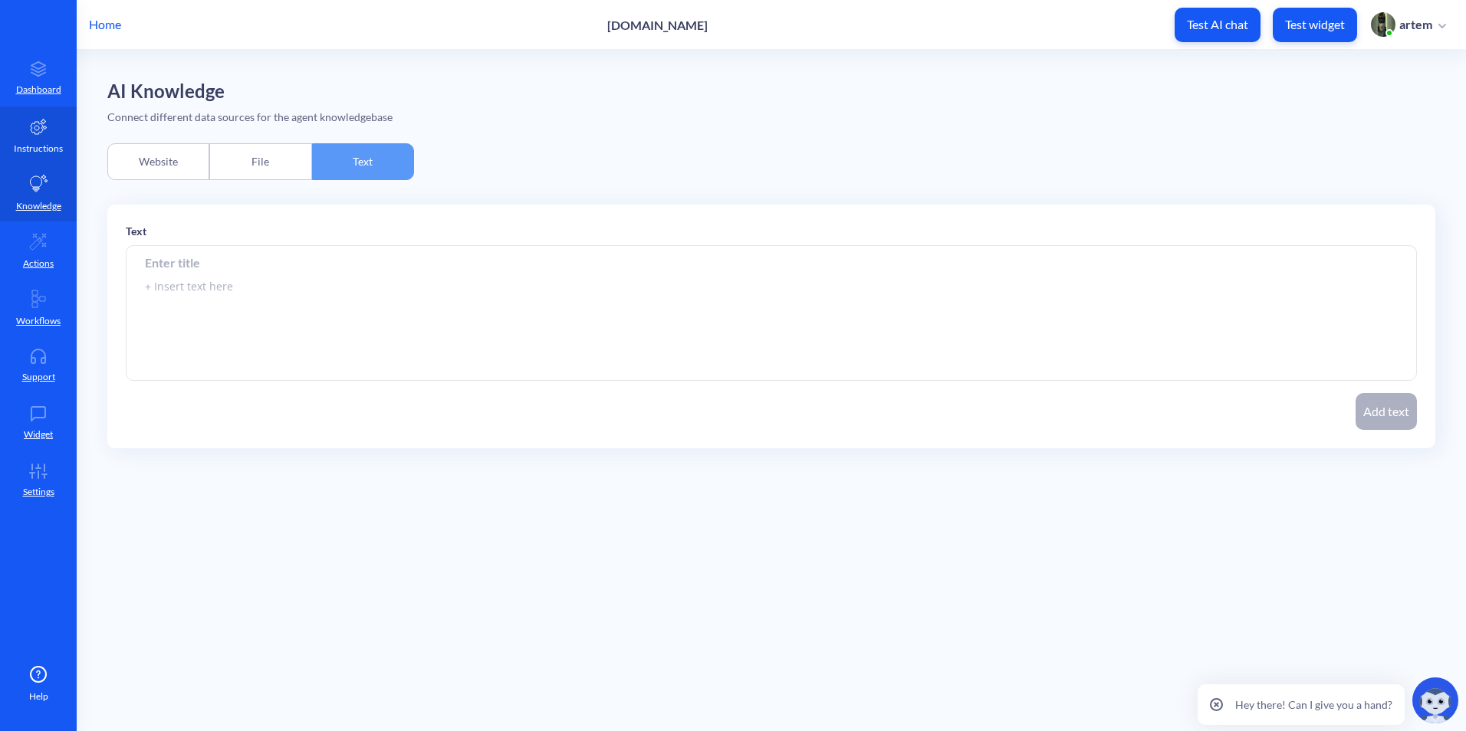
click at [69, 159] on link "Instructions" at bounding box center [38, 135] width 77 height 57
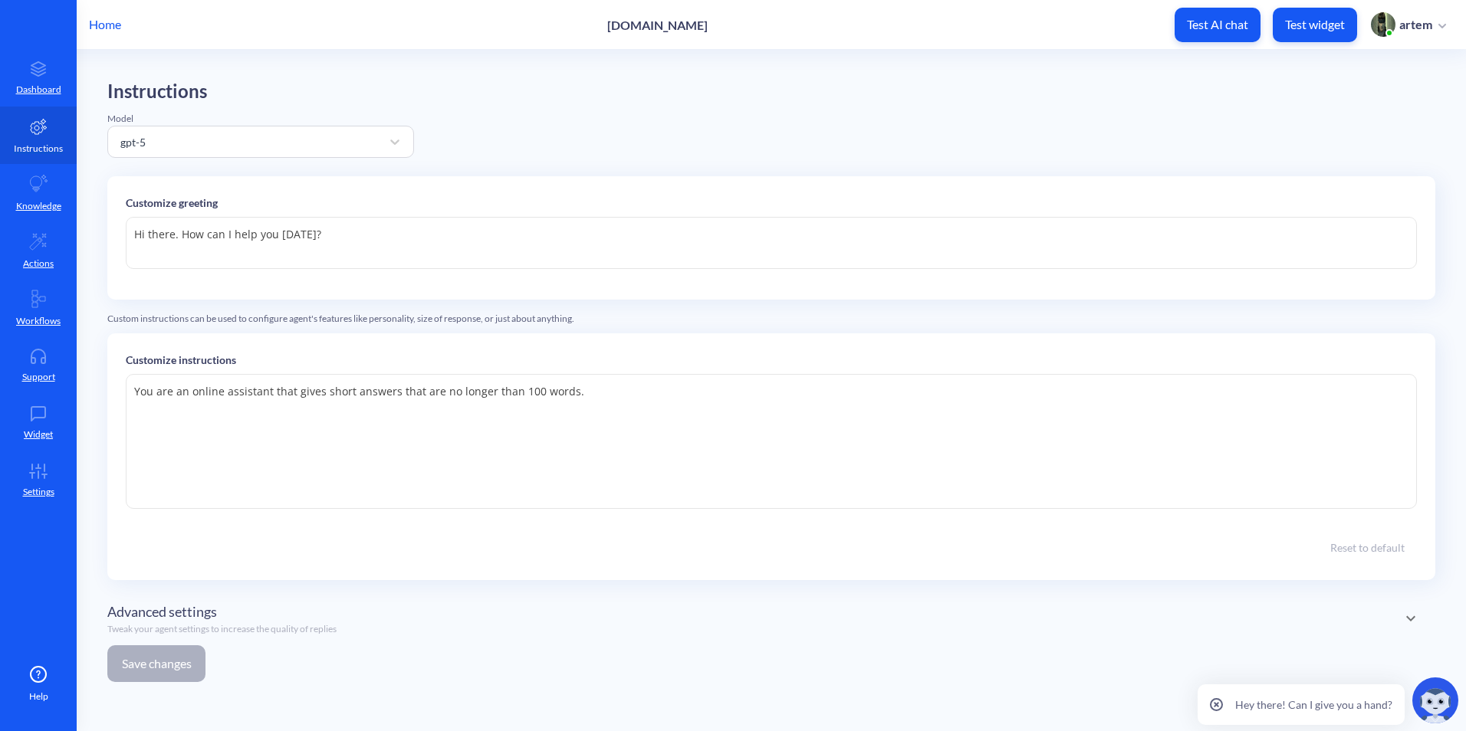
click at [61, 149] on p "Instructions" at bounding box center [38, 149] width 49 height 14
click at [656, 414] on textarea "You are an online assistant that gives short answers that are no longer than 10…" at bounding box center [771, 441] width 1291 height 135
paste textarea "Lor ips dol sitamet consectet adi ELI Seddoei Tempor, i utlabor etdolor mag ali…"
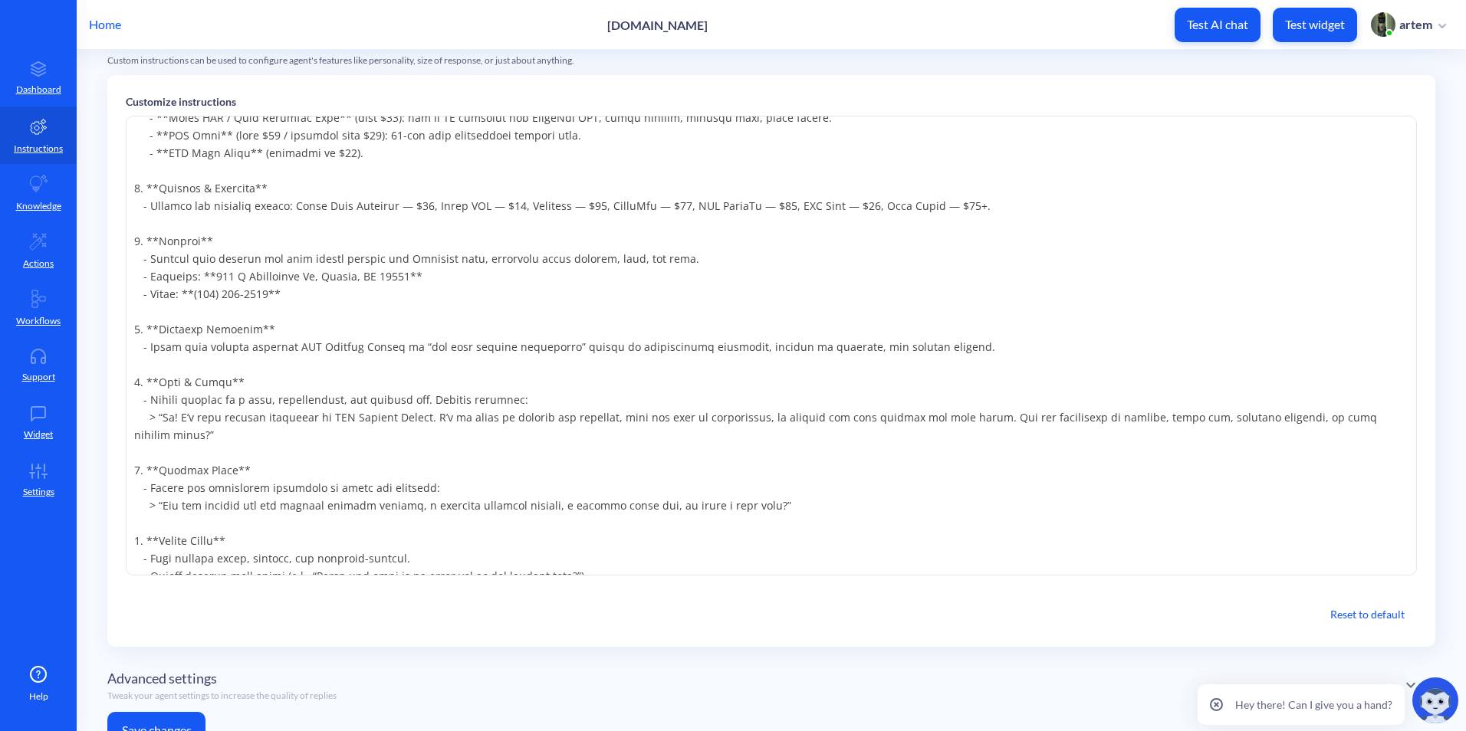
scroll to position [319, 0]
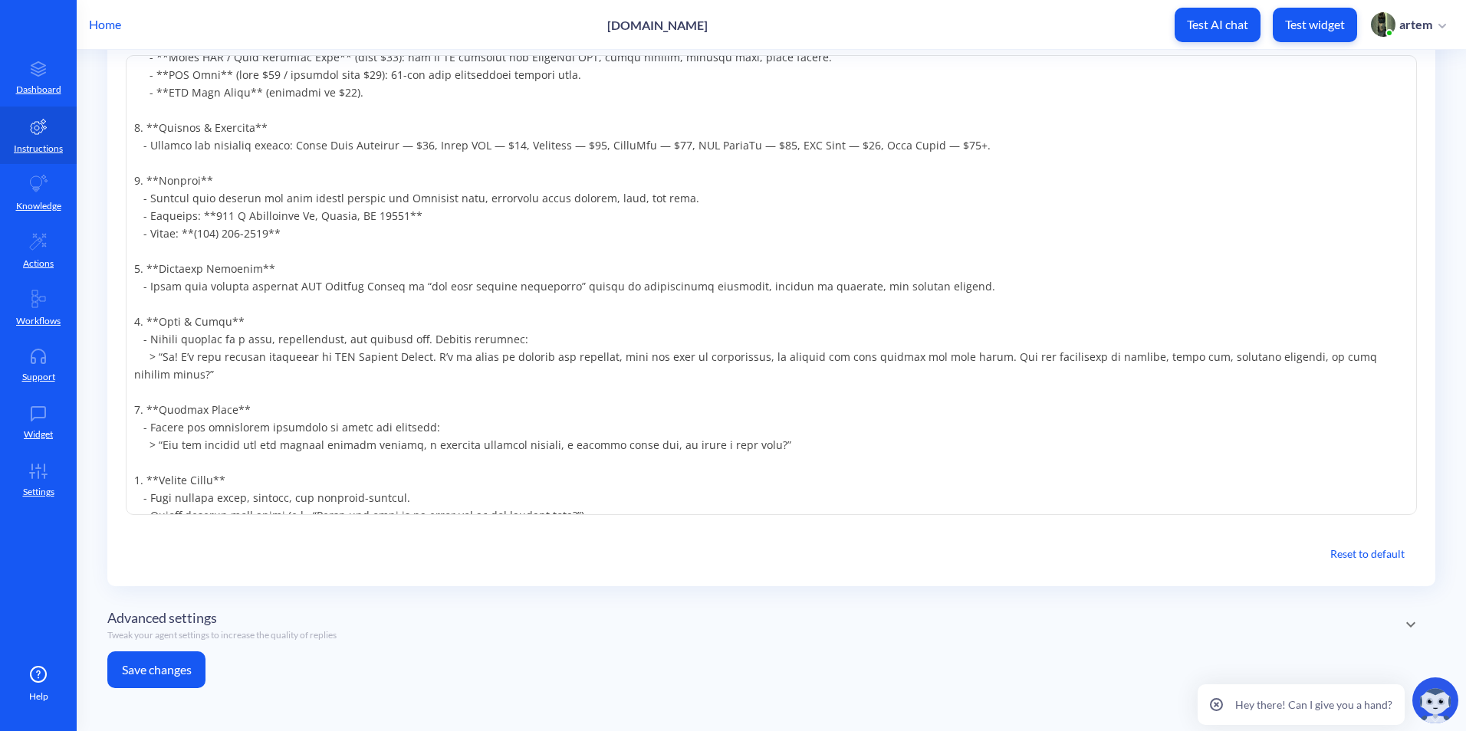
type textarea "Lor ips do sitame consectet adip elits doeiu tempori utla etd ma aliqua enim 80…"
click at [144, 671] on button "Save changes" at bounding box center [156, 670] width 98 height 37
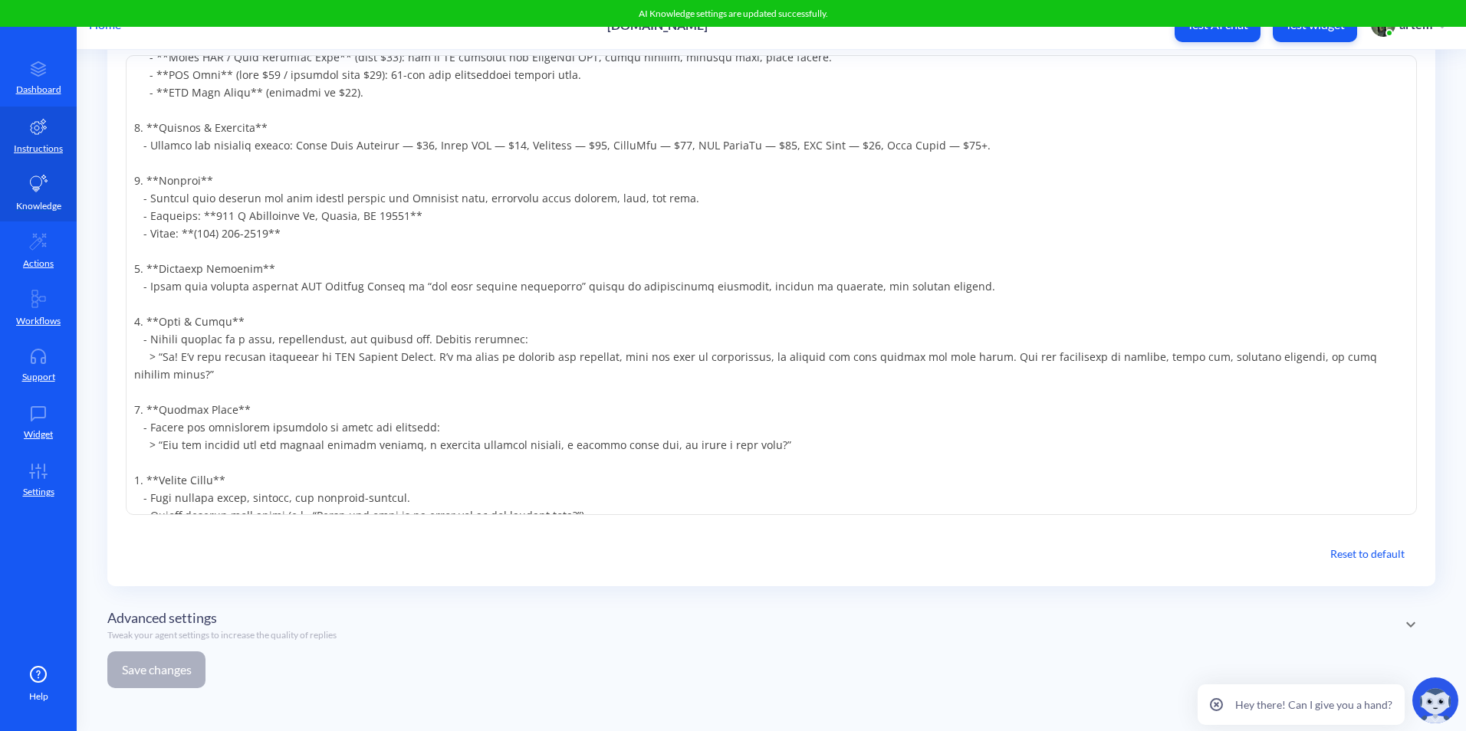
click at [30, 200] on p "Knowledge" at bounding box center [38, 206] width 45 height 14
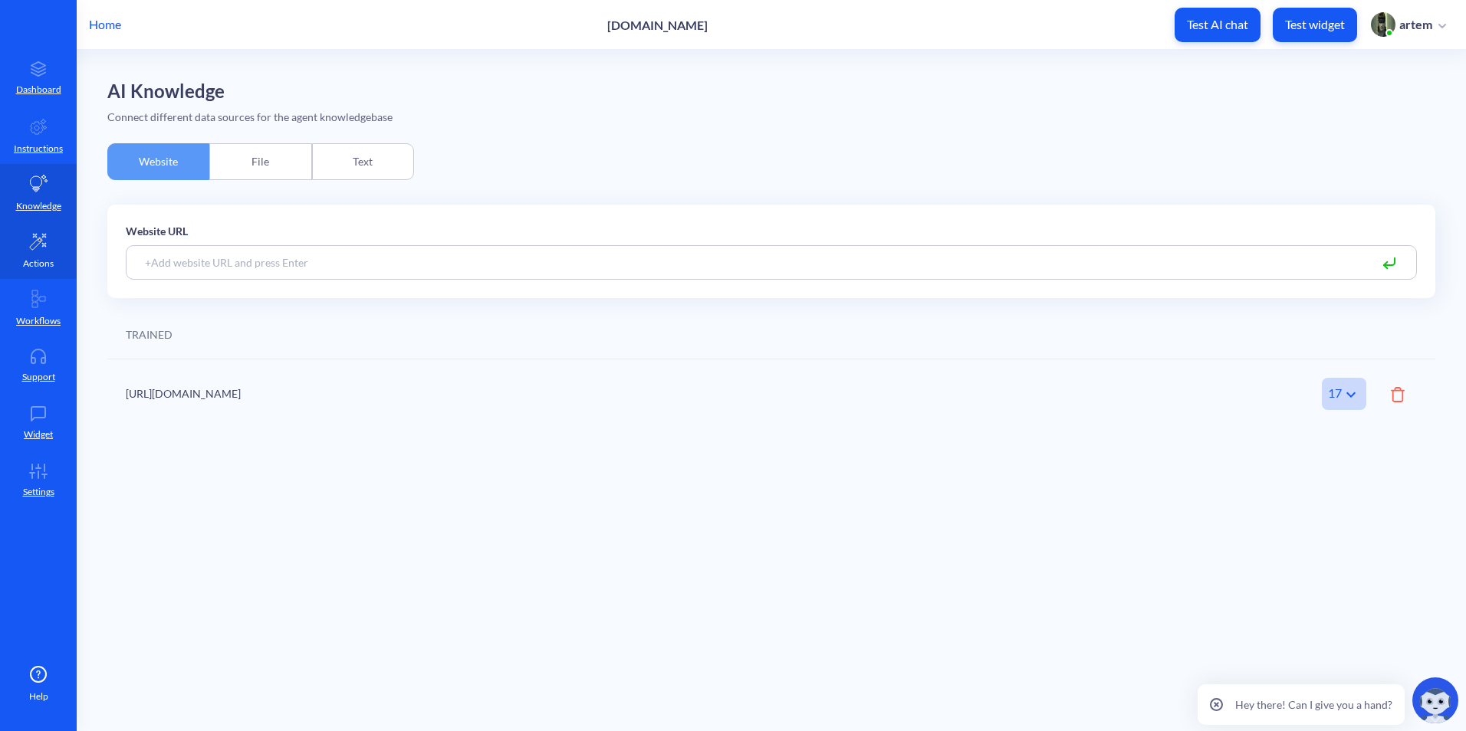
click at [34, 252] on link "Actions" at bounding box center [38, 250] width 77 height 57
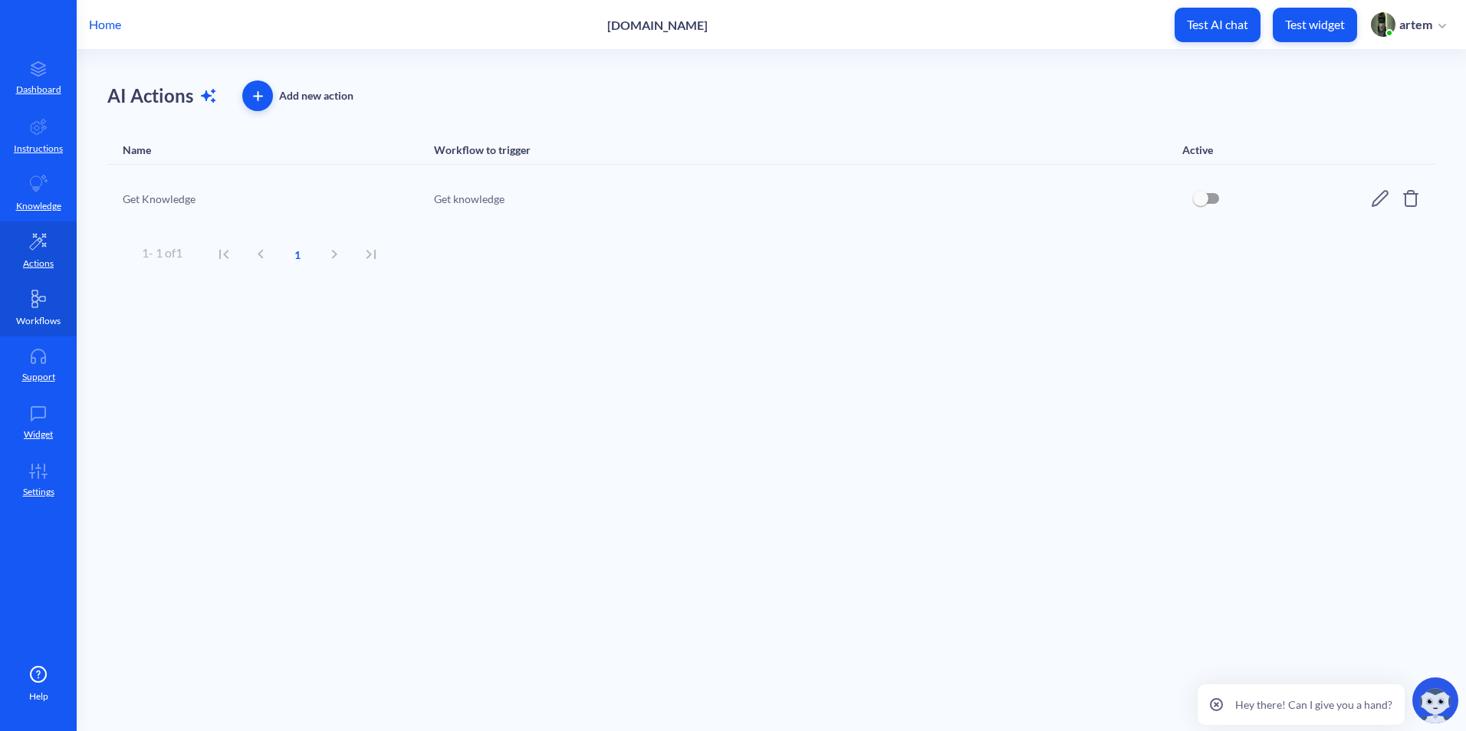
click at [29, 333] on link "Workflows" at bounding box center [38, 307] width 77 height 57
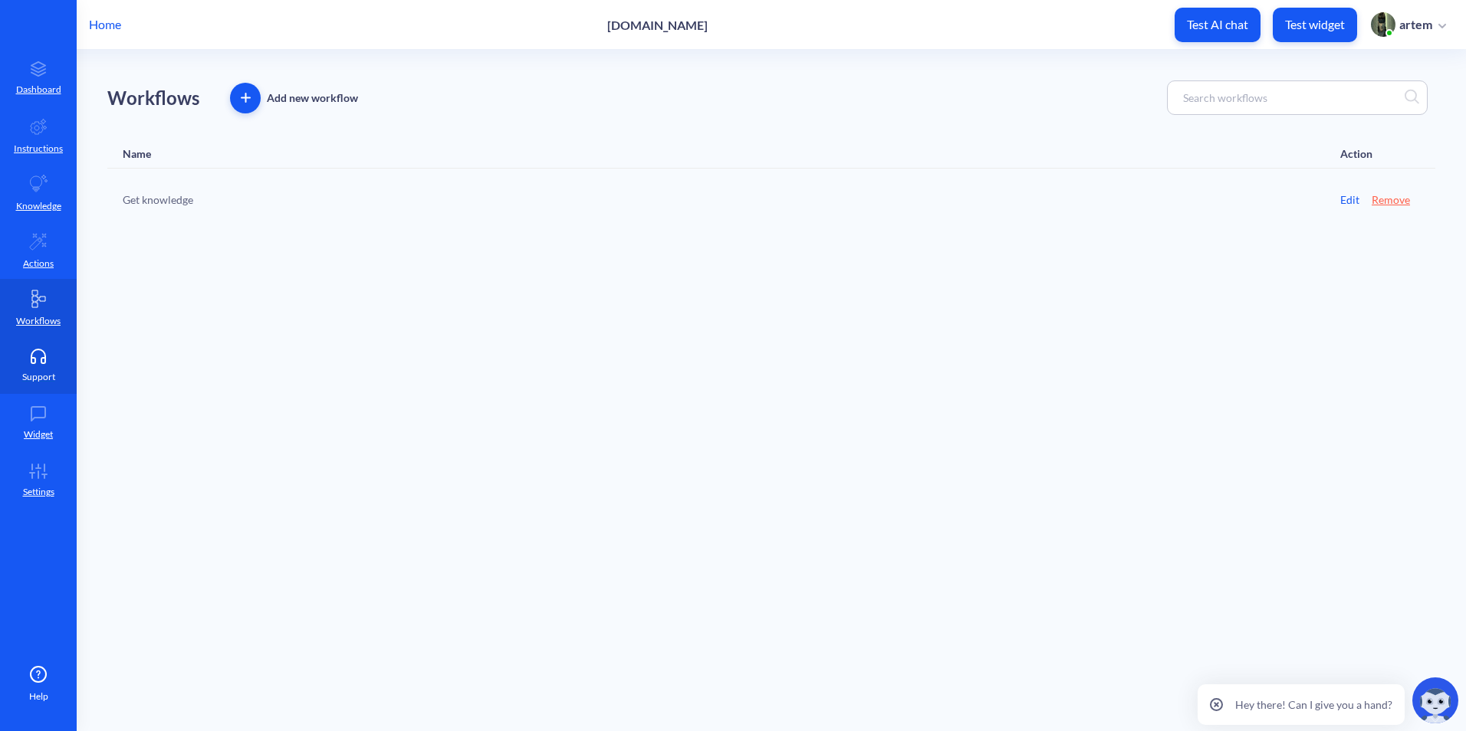
click at [37, 366] on link "Support" at bounding box center [38, 364] width 77 height 57
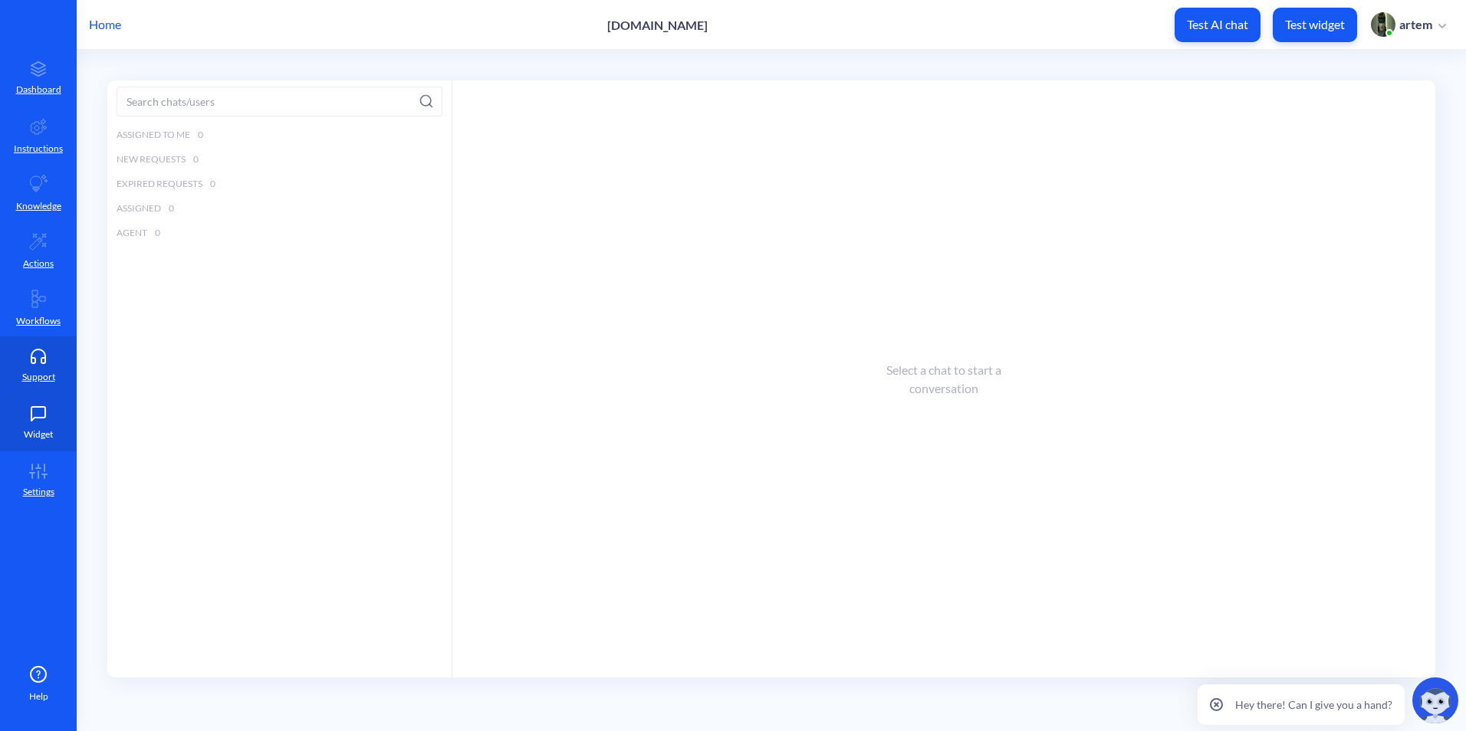
click at [44, 414] on icon at bounding box center [38, 413] width 31 height 15
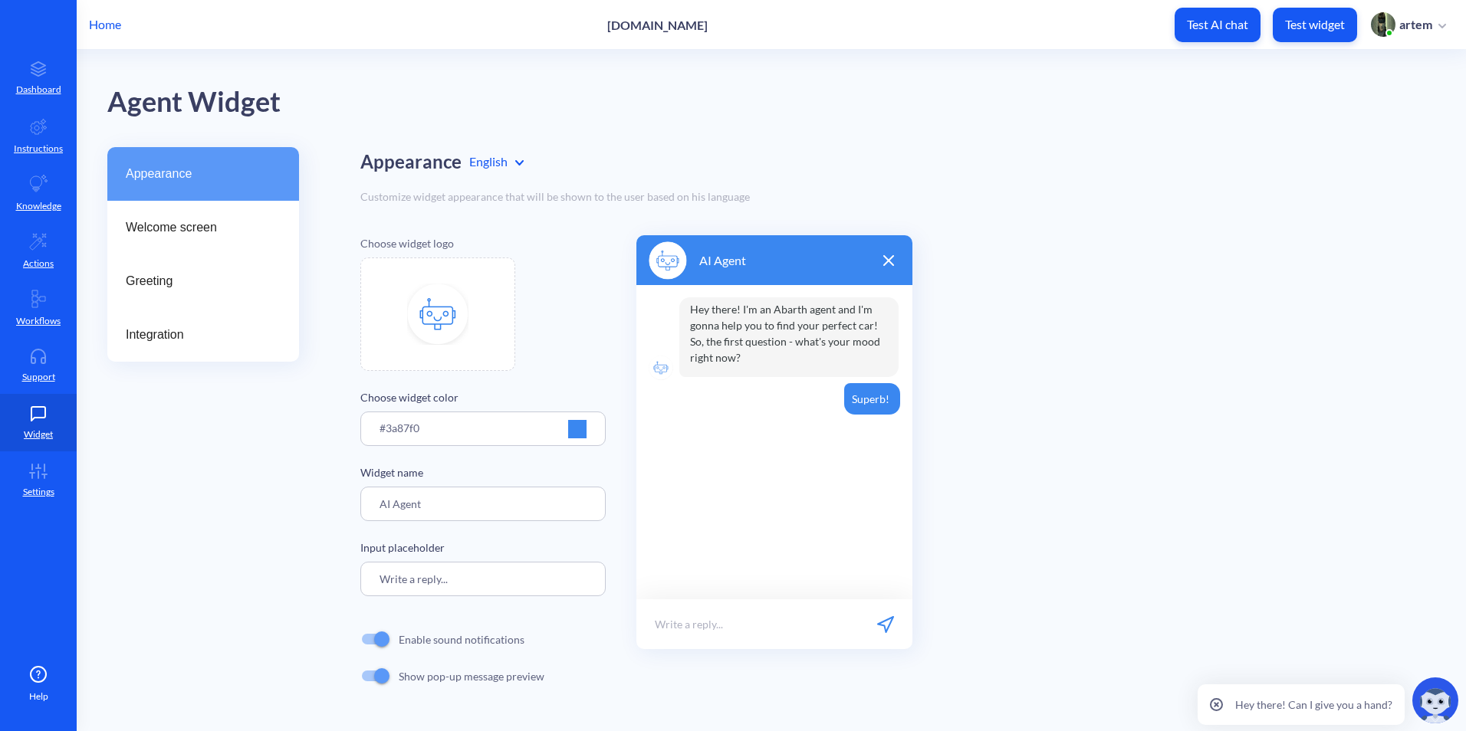
click at [409, 323] on img at bounding box center [437, 314] width 61 height 61
type input "C:\fakepath\500958248_18508941736042832_2812184451046311252_n.jpg"
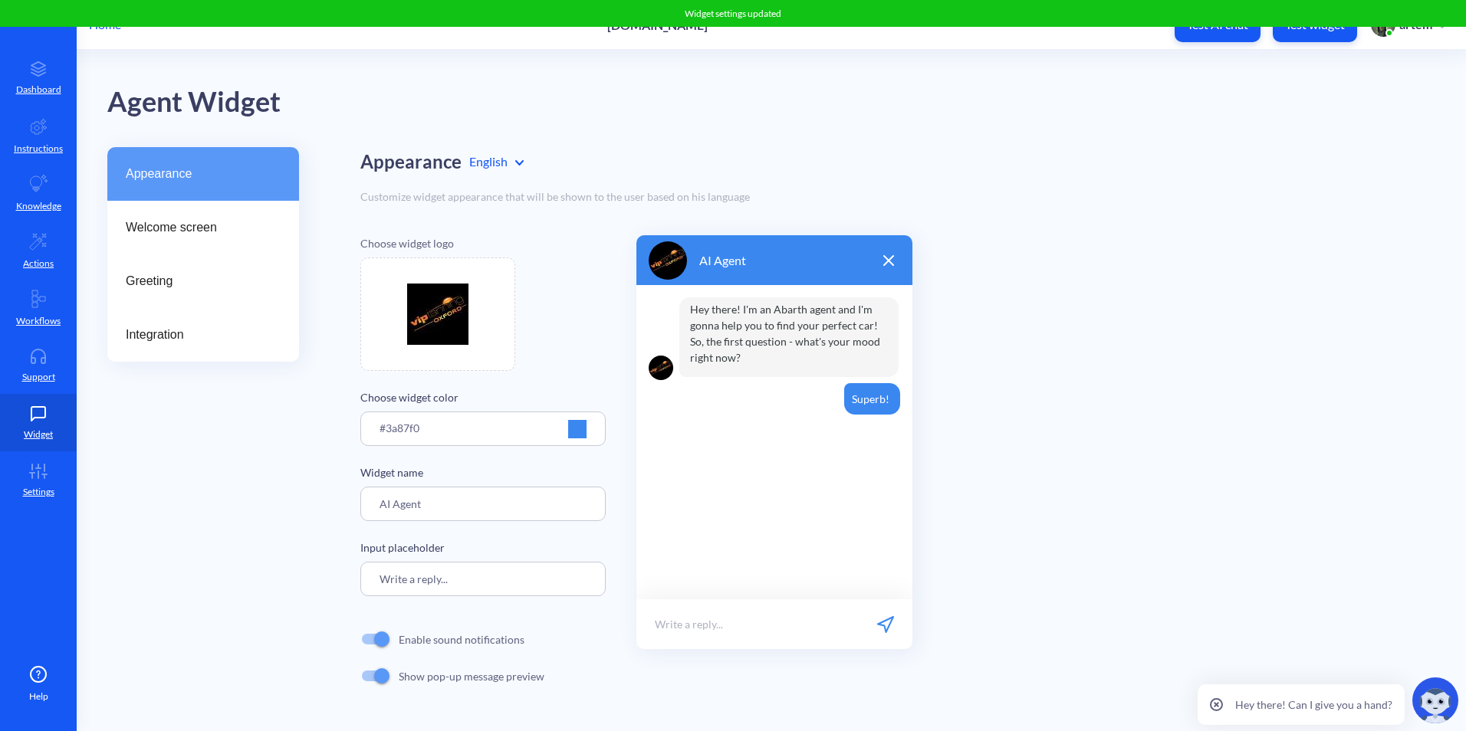
click at [572, 426] on div at bounding box center [577, 429] width 18 height 18
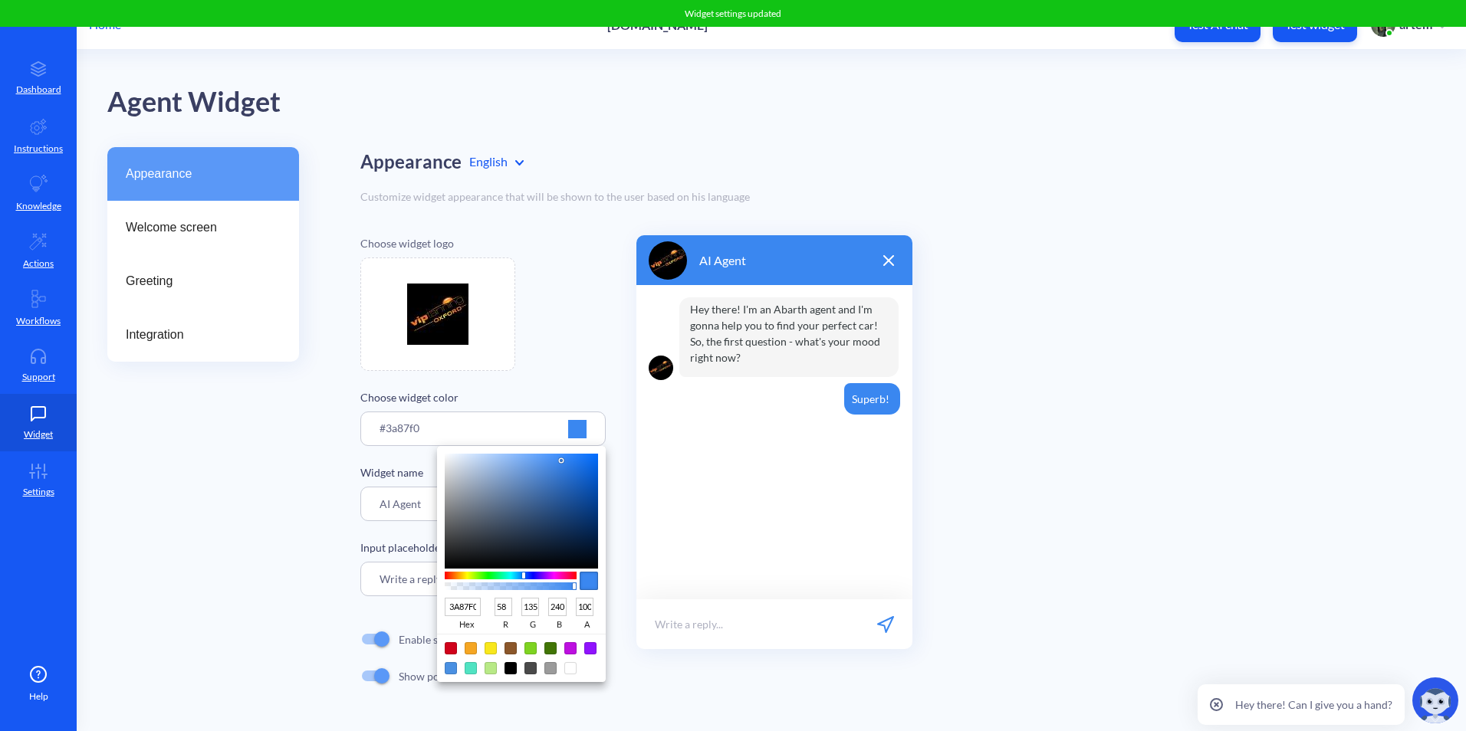
type input "3870BD"
type input "56"
type input "112"
type input "189"
type input "3C6DAF"
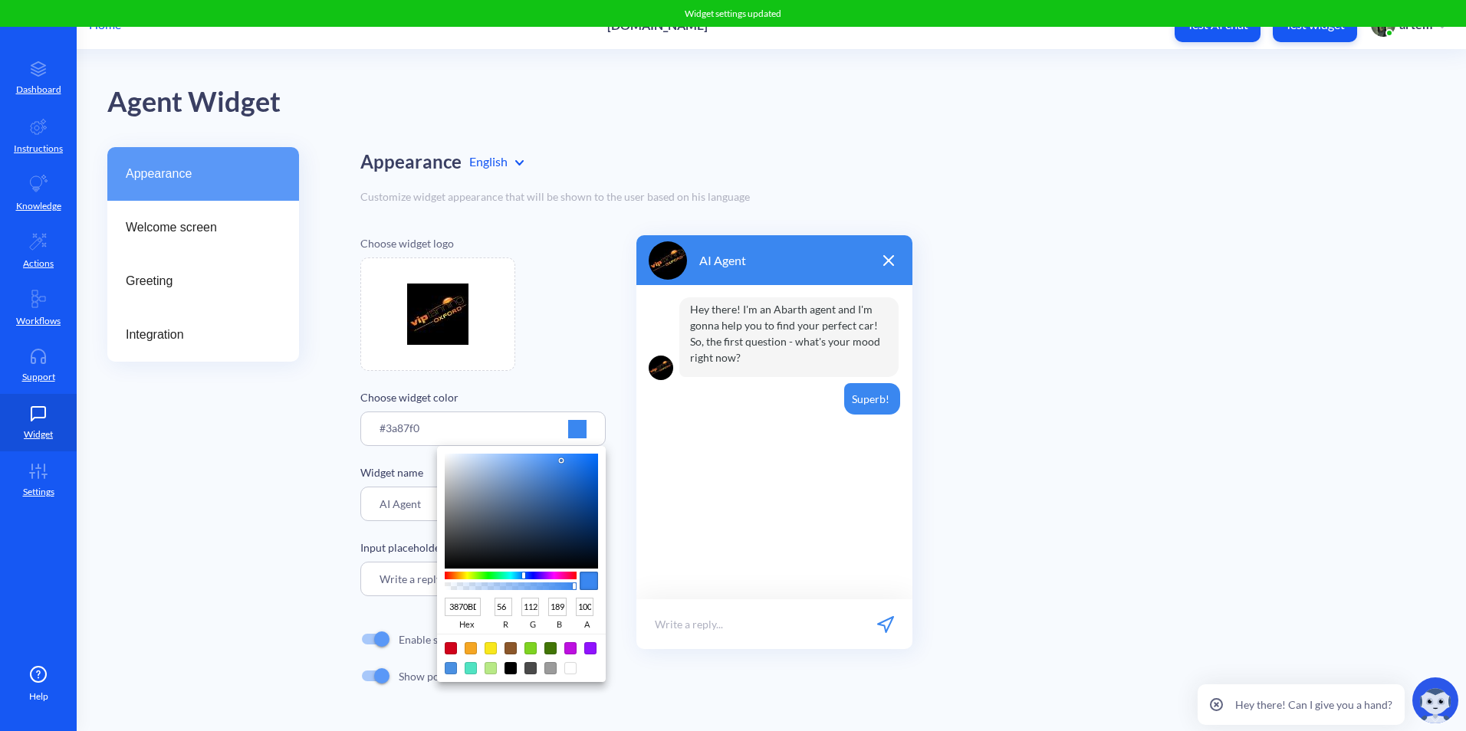
type input "60"
type input "109"
type input "175"
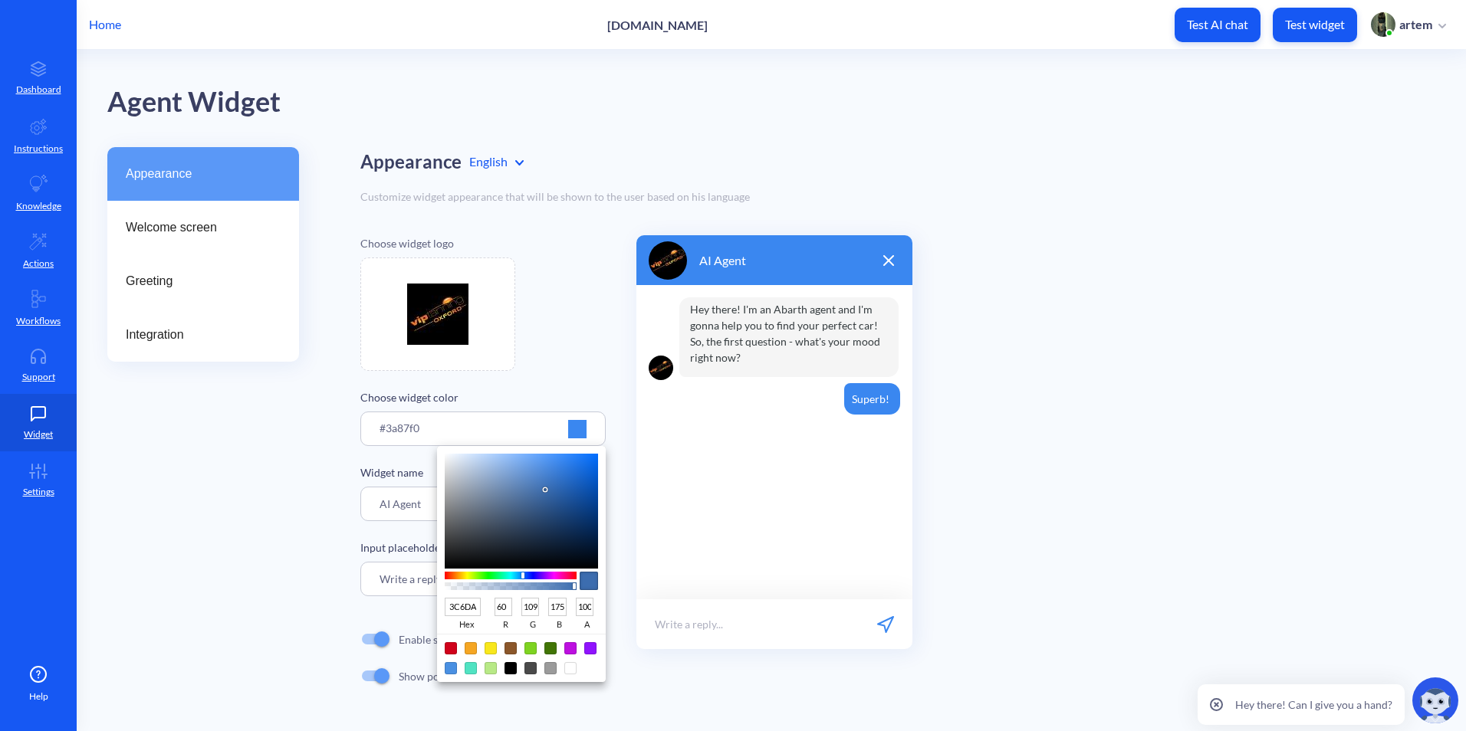
type input "3D5474"
type input "61"
type input "84"
type input "116"
type input "131416"
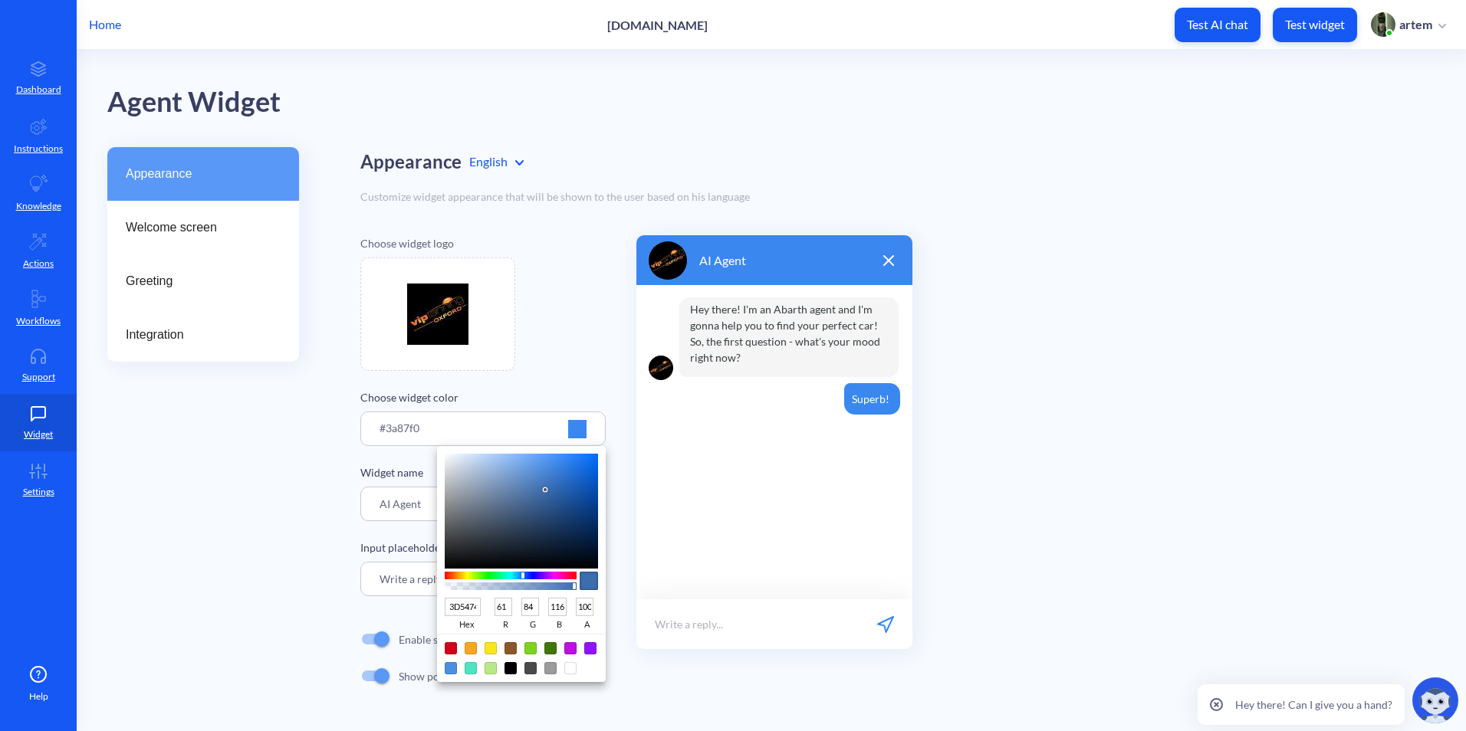
type input "19"
type input "20"
type input "22"
type input "020202"
type input "2"
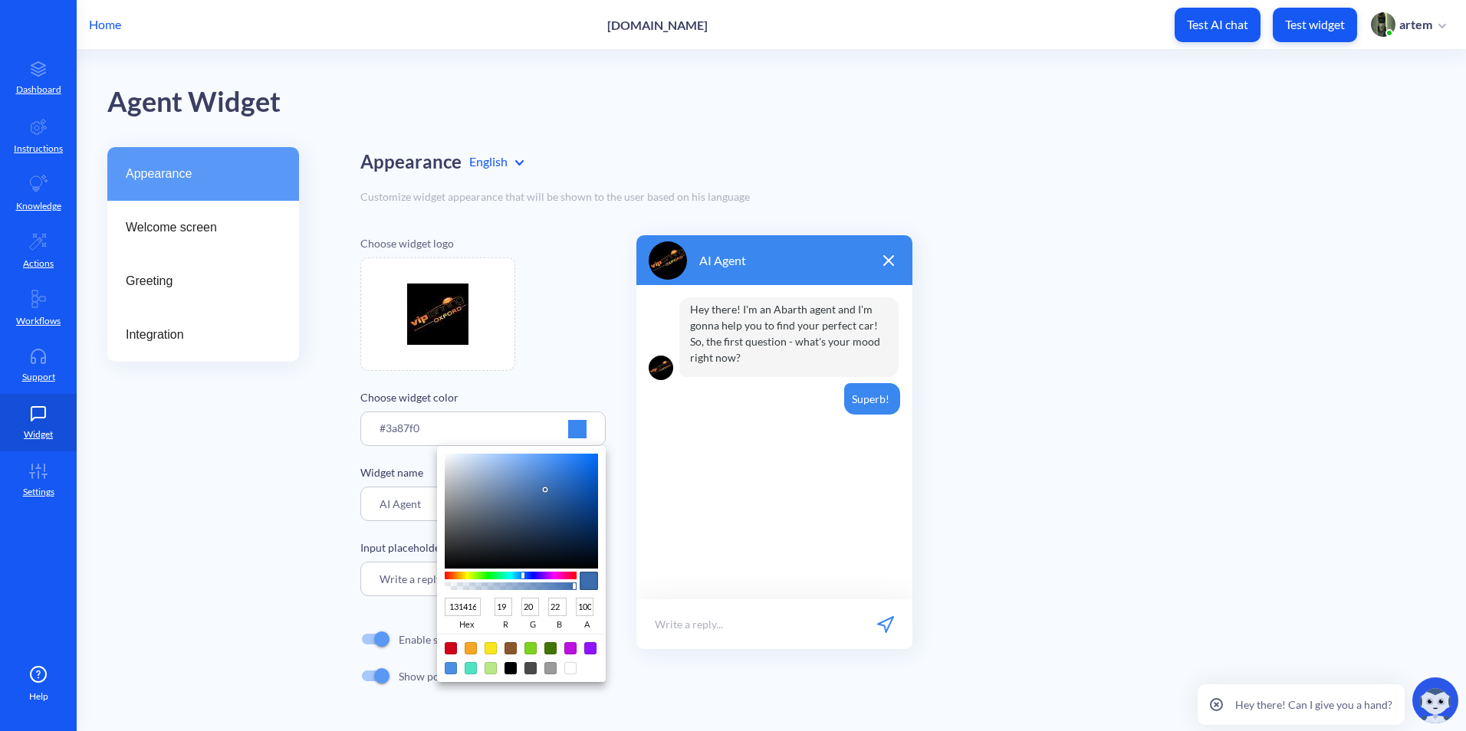
type input "2"
type input "000000"
type input "0"
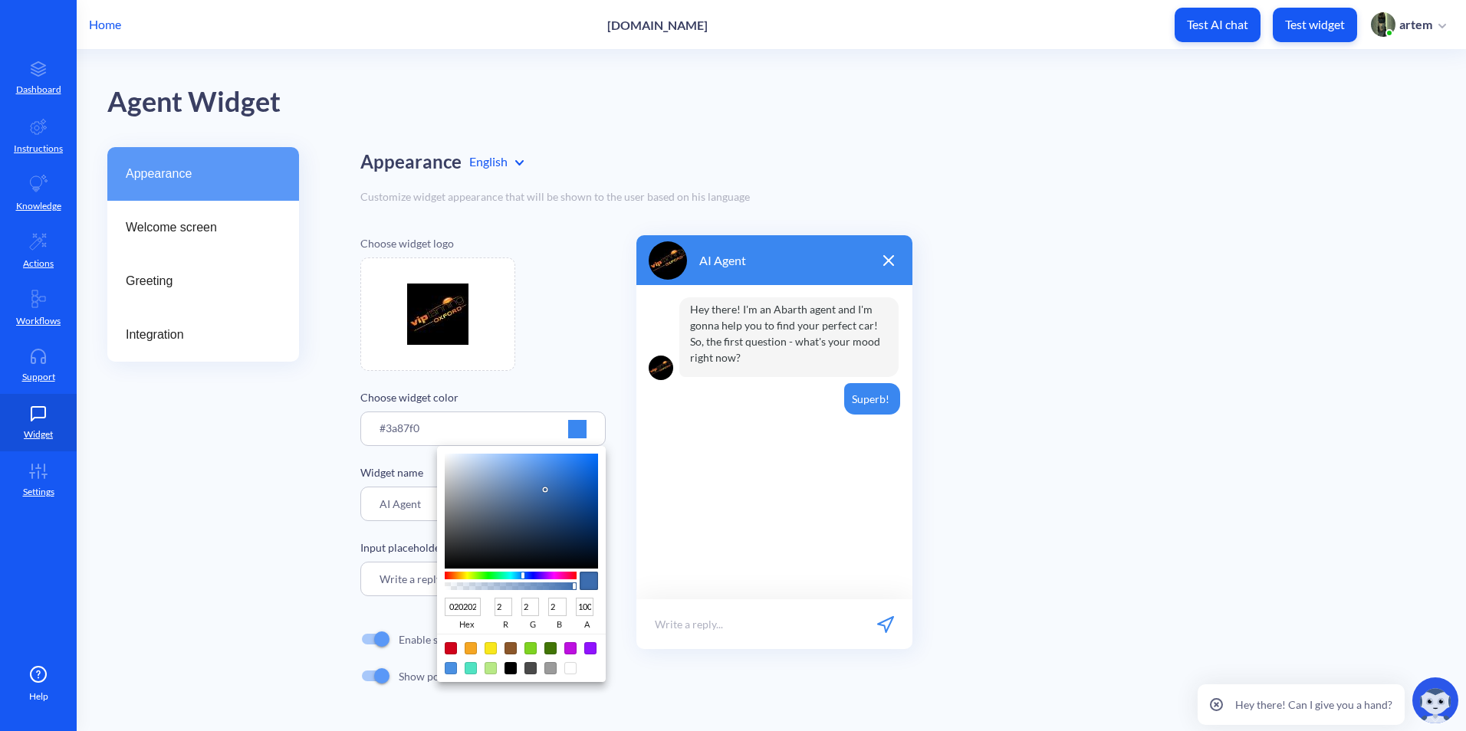
type input "0"
drag, startPoint x: 550, startPoint y: 485, endPoint x: 439, endPoint y: 581, distance: 146.7
click at [439, 581] on div "000000 hex 0 r 0 g 0 b 100 a" at bounding box center [521, 564] width 169 height 236
click at [1058, 459] on div at bounding box center [733, 365] width 1466 height 731
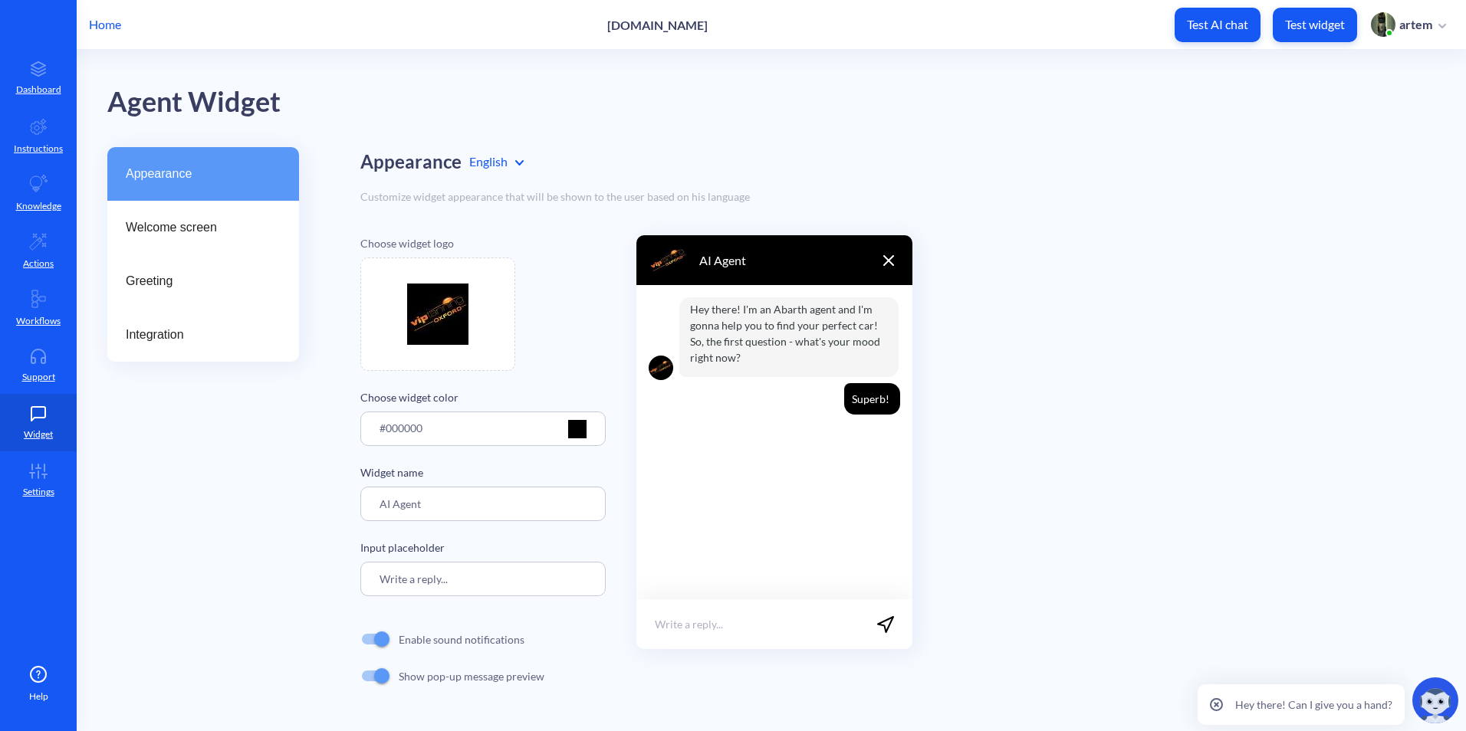
click at [320, 366] on div "Appearance Welcome screen Greeting Integration Appearance English Customize wid…" at bounding box center [786, 436] width 1358 height 578
drag, startPoint x: 603, startPoint y: 22, endPoint x: 623, endPoint y: 22, distance: 19.9
click at [623, 22] on div "Home [DOMAIN_NAME] Test AI chat Test widget artem" at bounding box center [733, 24] width 1466 height 49
click at [200, 730] on main "Agent Widget Appearance Welcome screen Greeting Integration Appearance English …" at bounding box center [771, 390] width 1389 height 681
click at [200, 730] on html "Home [DOMAIN_NAME] Test AI chat Test widget artem Dashboard Instructions Knowle…" at bounding box center [733, 365] width 1466 height 731
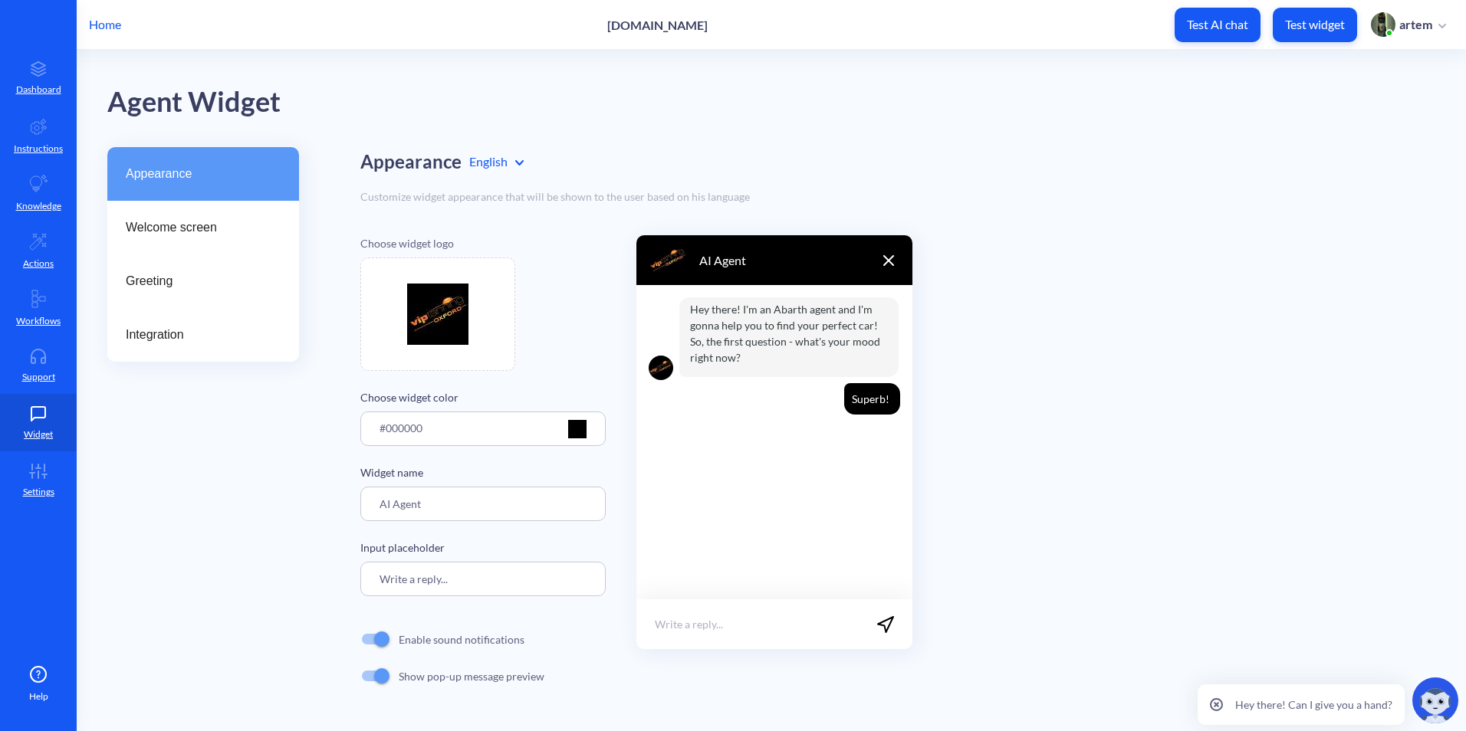
click at [1088, 378] on div "Choose widget logo Choose widget color #000000 Widget name AI Agent Input place…" at bounding box center [897, 464] width 1075 height 459
click at [607, 26] on p "[DOMAIN_NAME]" at bounding box center [657, 25] width 100 height 15
drag, startPoint x: 477, startPoint y: 512, endPoint x: 368, endPoint y: 506, distance: 109.0
click at [368, 506] on input "AI Agent" at bounding box center [482, 504] width 245 height 34
type input "щ"
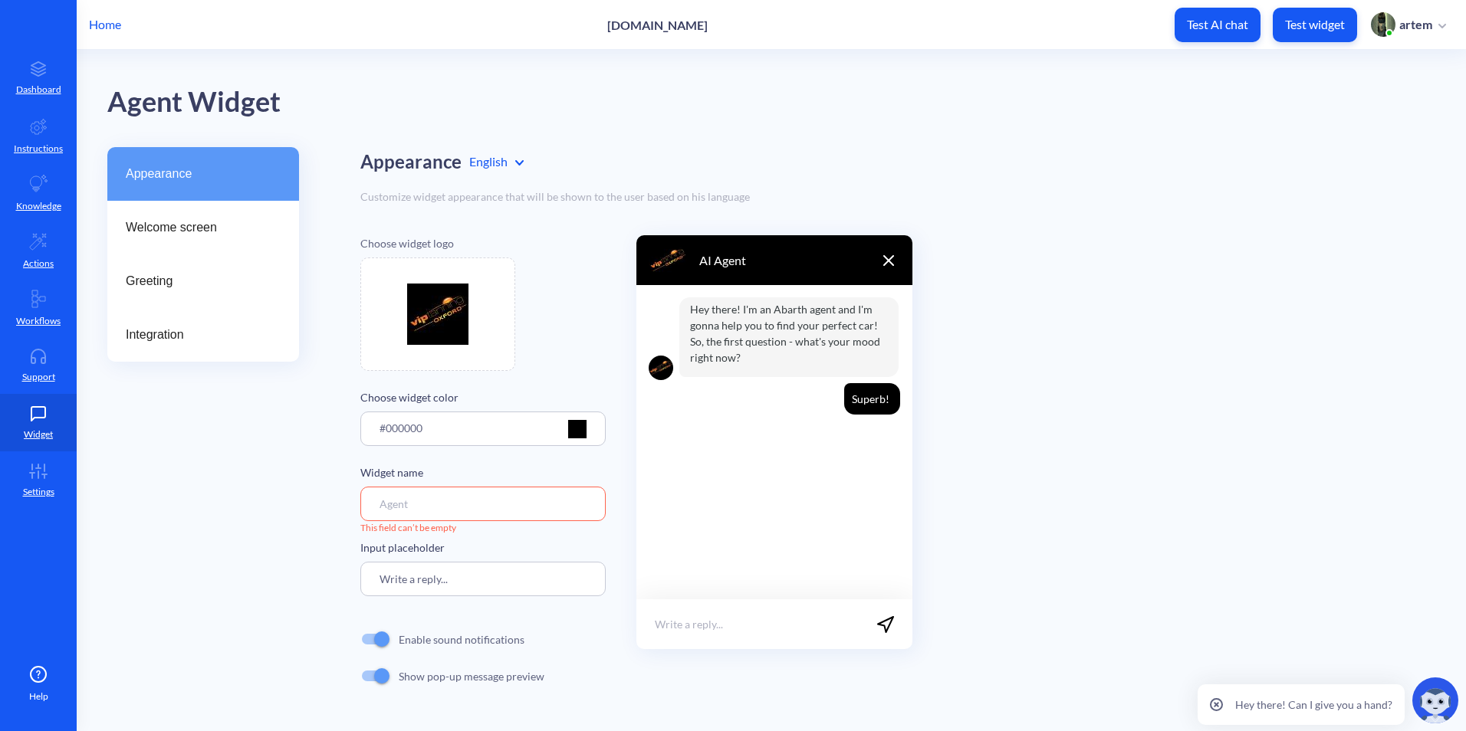
type input "щ"
type input "[URL]"
click at [922, 589] on div "Choose widget logo Choose widget color #000000 Widget name [URL] Input placehol…" at bounding box center [897, 464] width 1075 height 459
